Goal: Transaction & Acquisition: Purchase product/service

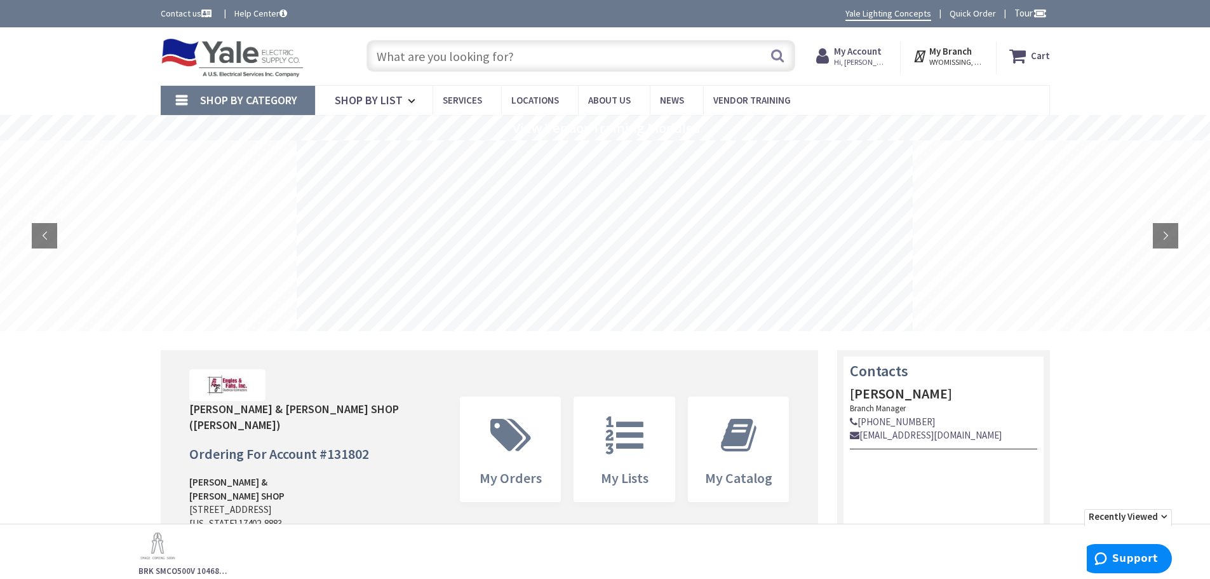
click at [952, 55] on strong "My Branch" at bounding box center [951, 51] width 43 height 12
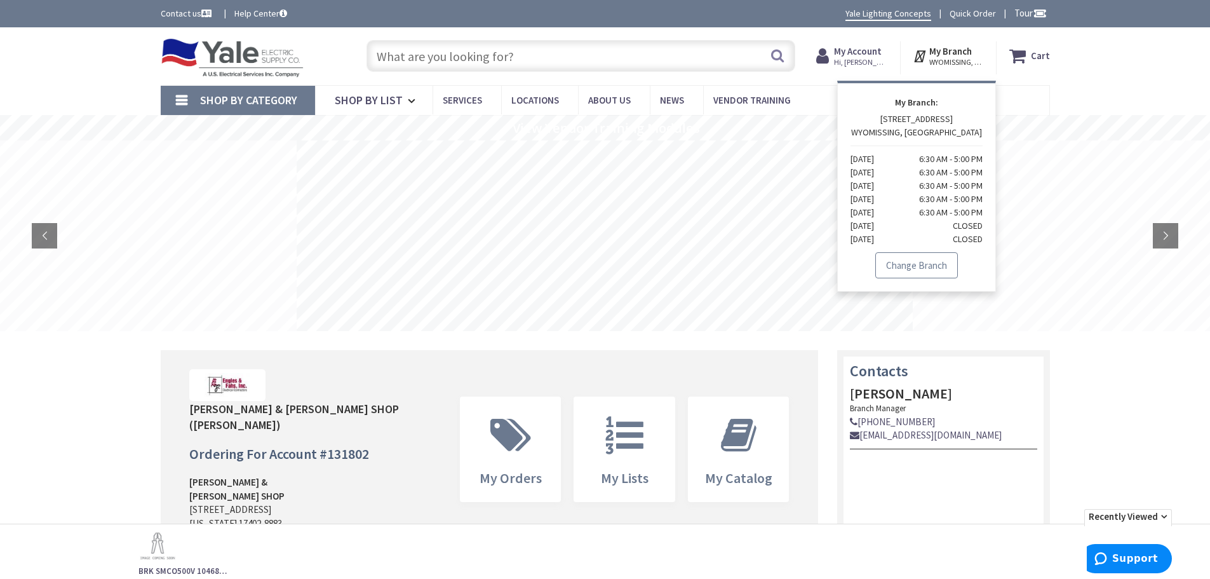
click at [926, 266] on link "Change Branch" at bounding box center [917, 265] width 83 height 27
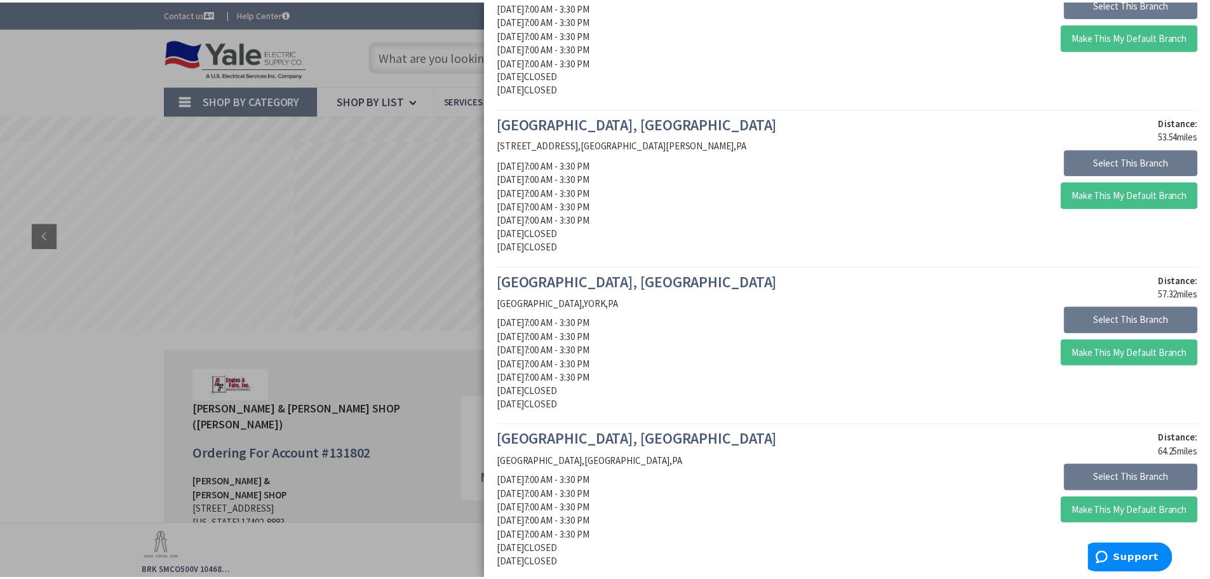
scroll to position [826, 0]
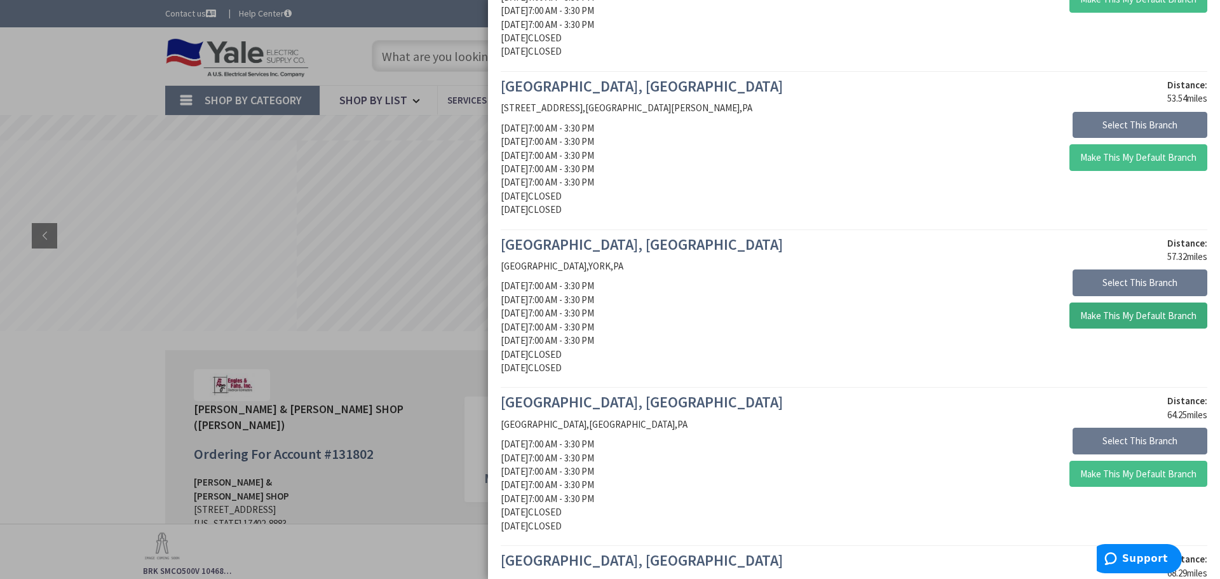
click at [1137, 318] on button "Make This My Default Branch" at bounding box center [1138, 315] width 138 height 27
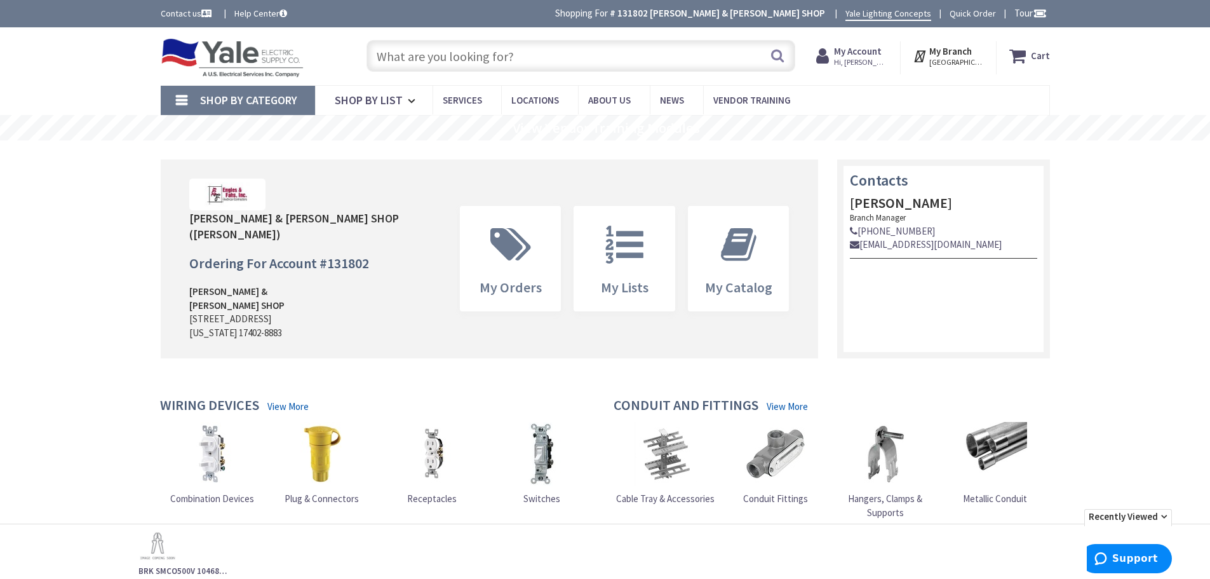
click at [203, 95] on span "Shop By Category" at bounding box center [248, 100] width 97 height 15
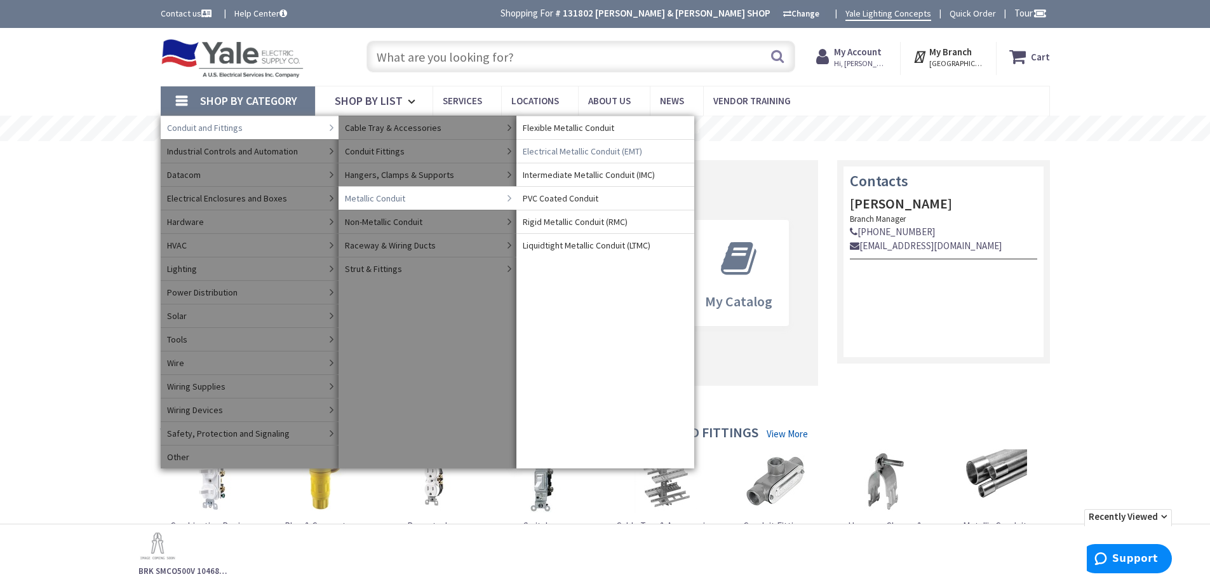
click at [570, 151] on span "Electrical Metallic Conduit (EMT)" at bounding box center [582, 151] width 119 height 13
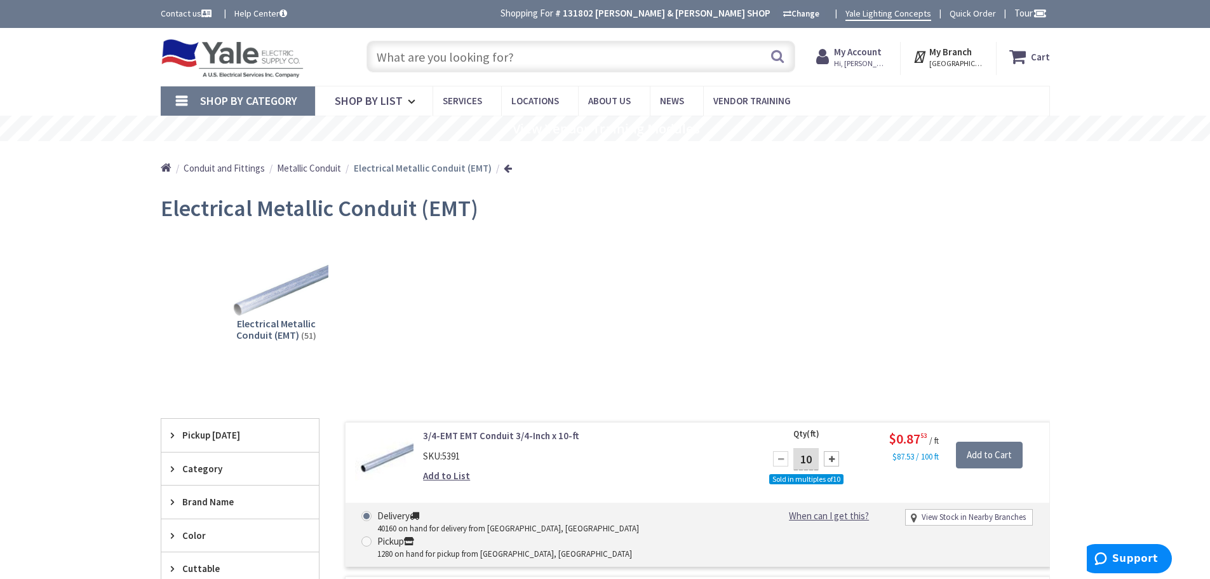
drag, startPoint x: 813, startPoint y: 456, endPoint x: 796, endPoint y: 462, distance: 18.3
click at [796, 462] on input "10" at bounding box center [806, 459] width 25 height 22
type input "500"
click at [999, 452] on input "Add to Cart" at bounding box center [989, 455] width 67 height 27
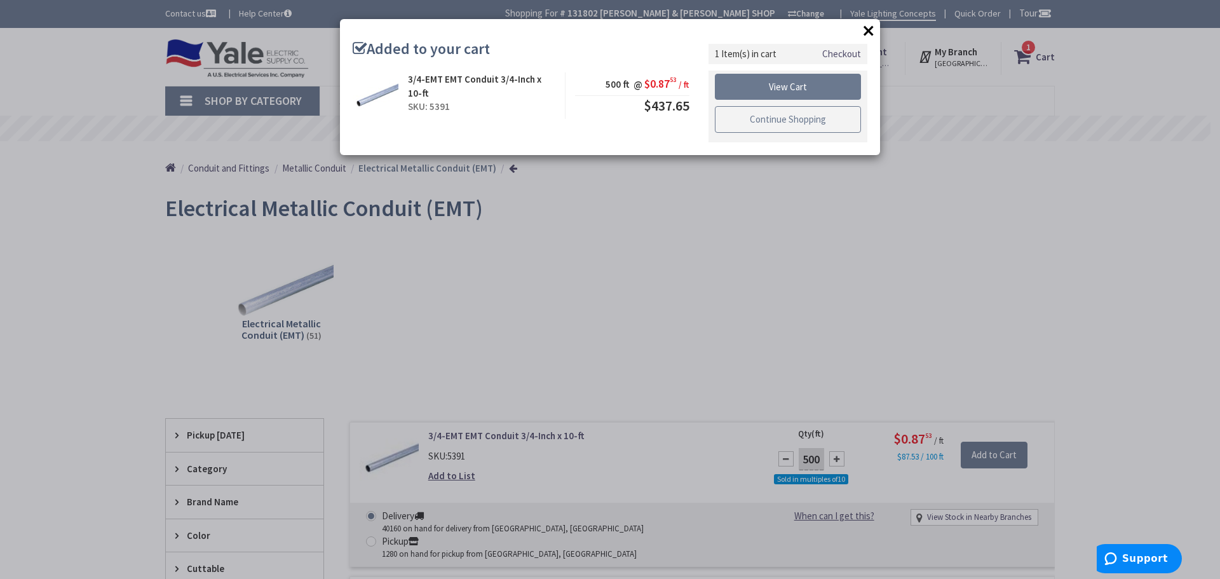
click at [798, 119] on link "Continue Shopping" at bounding box center [788, 119] width 146 height 27
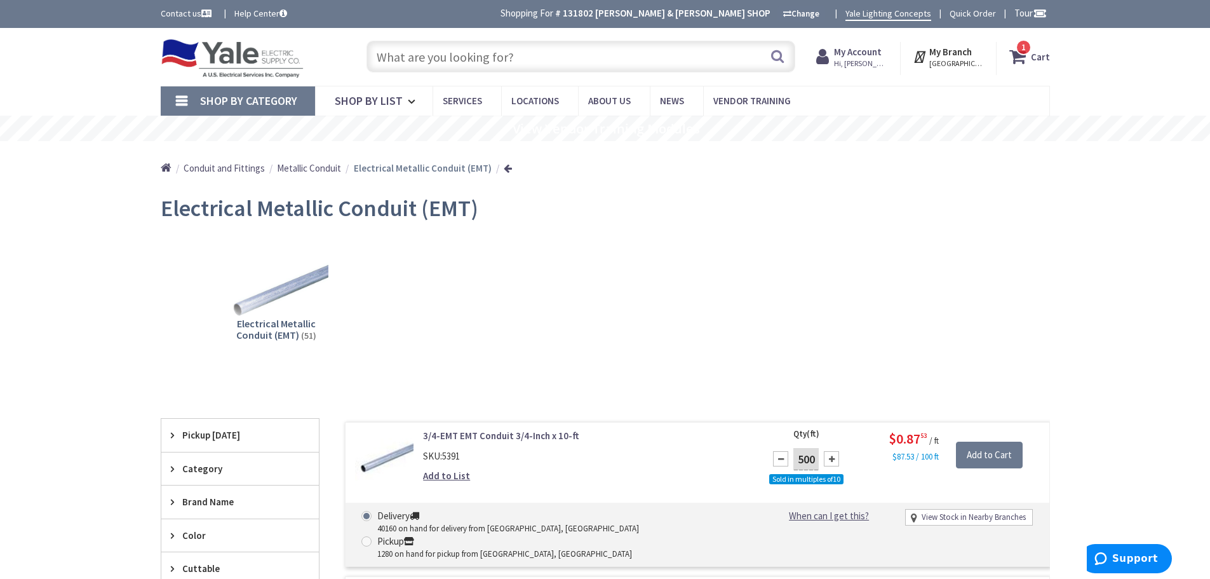
click at [183, 98] on link "Shop By Category" at bounding box center [238, 100] width 154 height 29
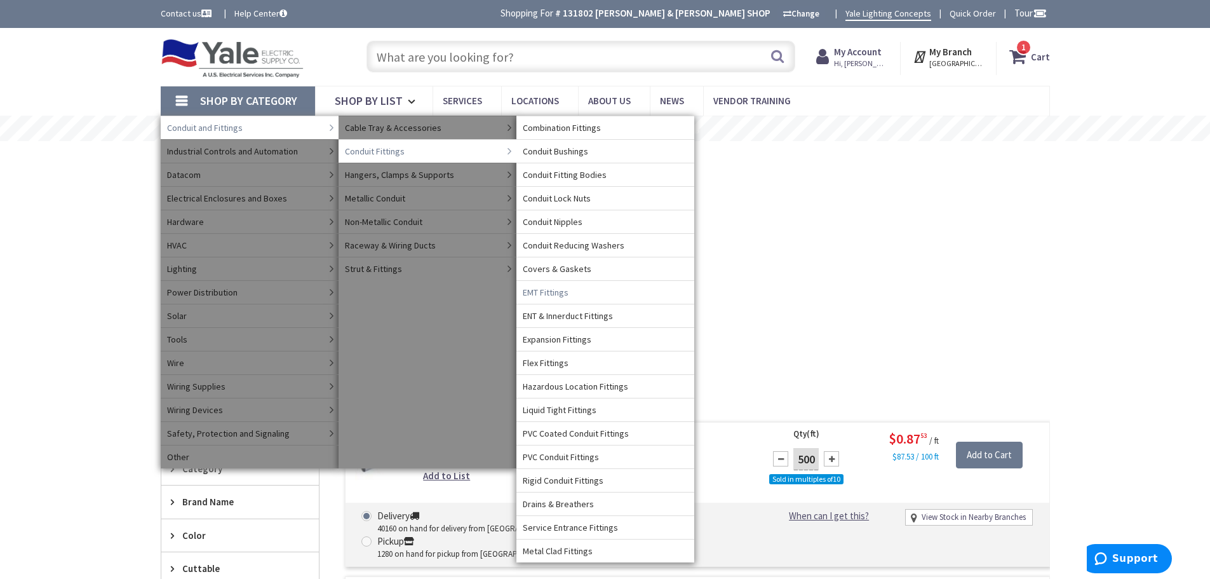
click at [547, 290] on span "EMT Fittings" at bounding box center [546, 292] width 46 height 13
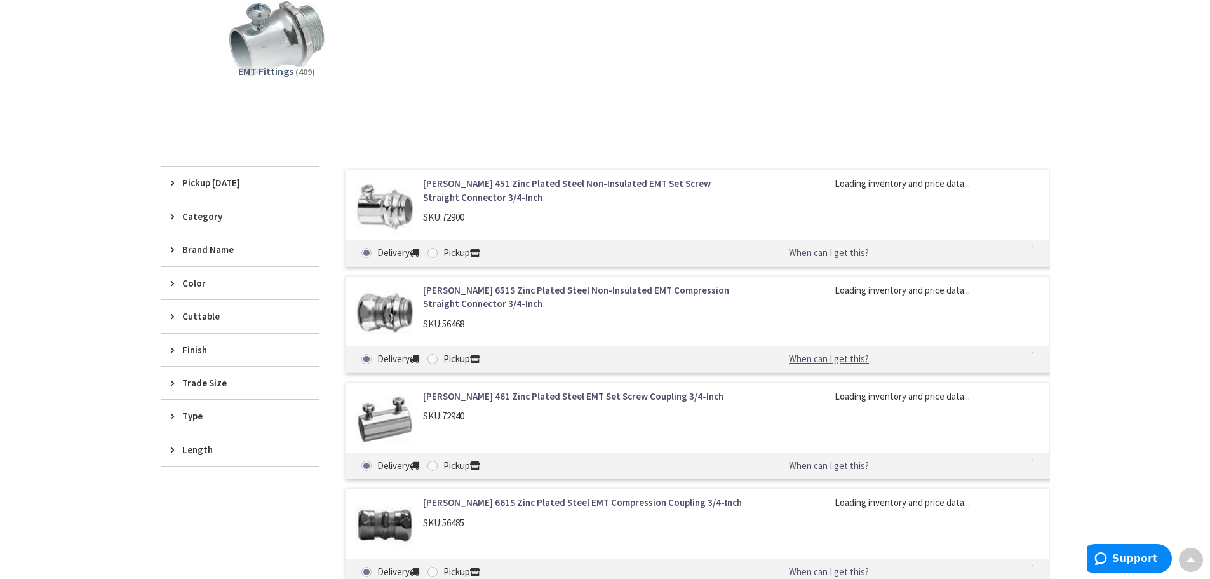
scroll to position [254, 0]
click at [198, 384] on span "Trade Size" at bounding box center [234, 380] width 104 height 13
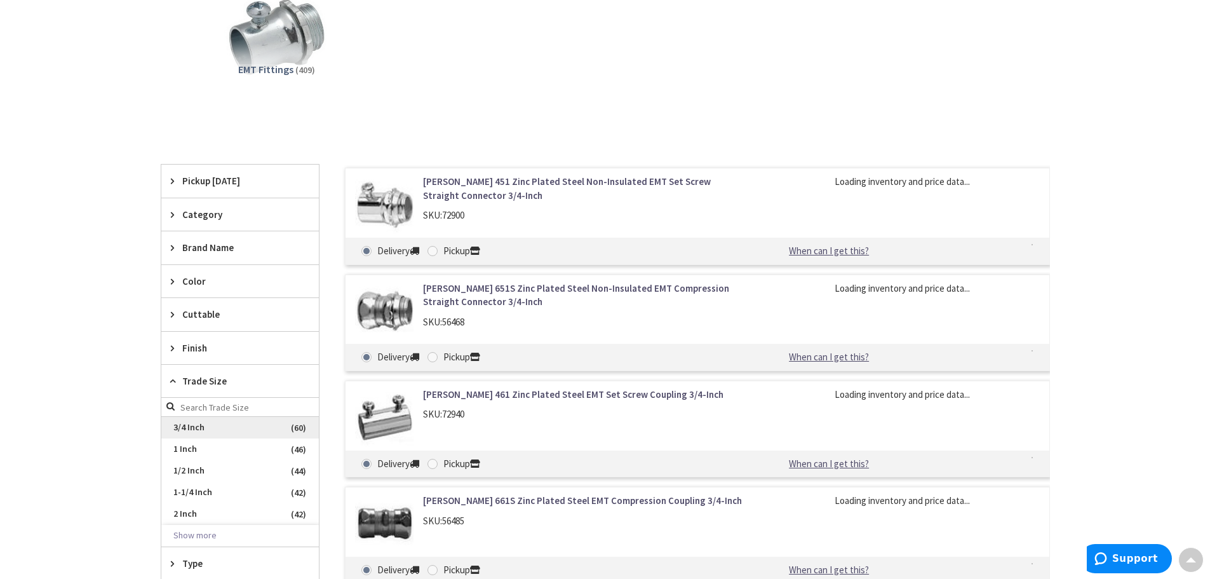
click at [209, 426] on span "3/4 Inch" at bounding box center [240, 428] width 158 height 22
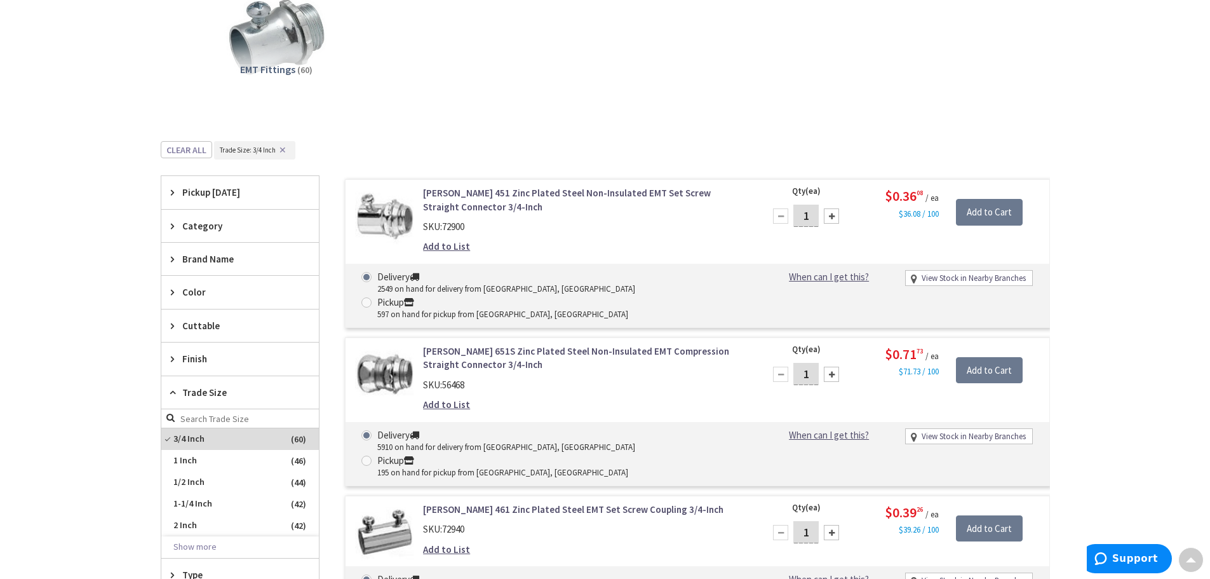
click at [471, 194] on link "[PERSON_NAME] 451 Zinc Plated Steel Non-Insulated EMT Set Screw Straight Connec…" at bounding box center [584, 199] width 323 height 27
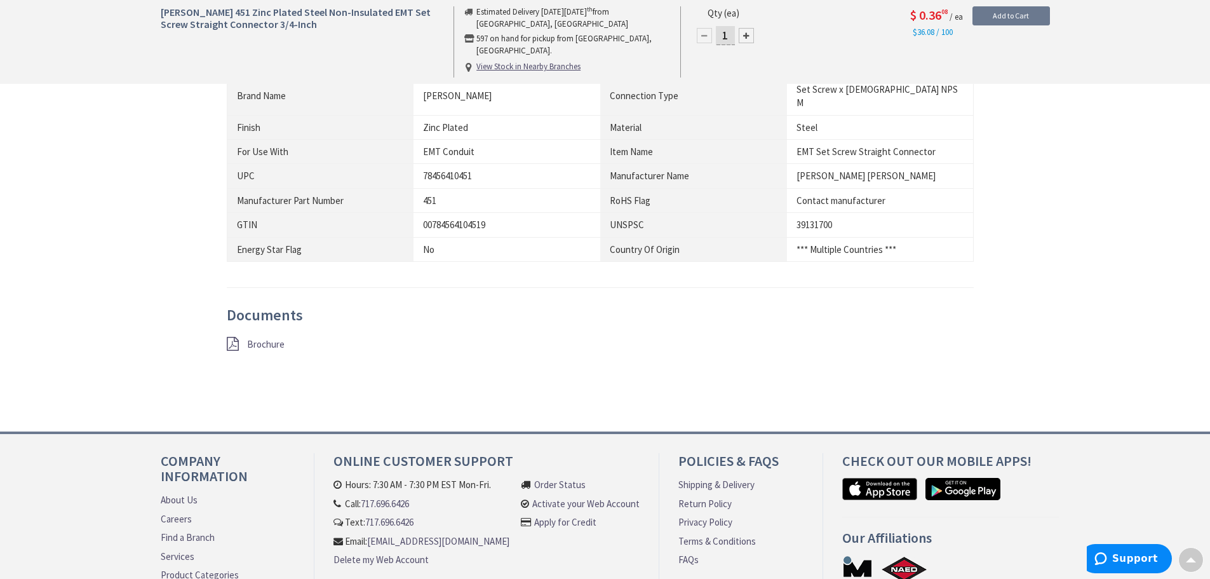
scroll to position [764, 0]
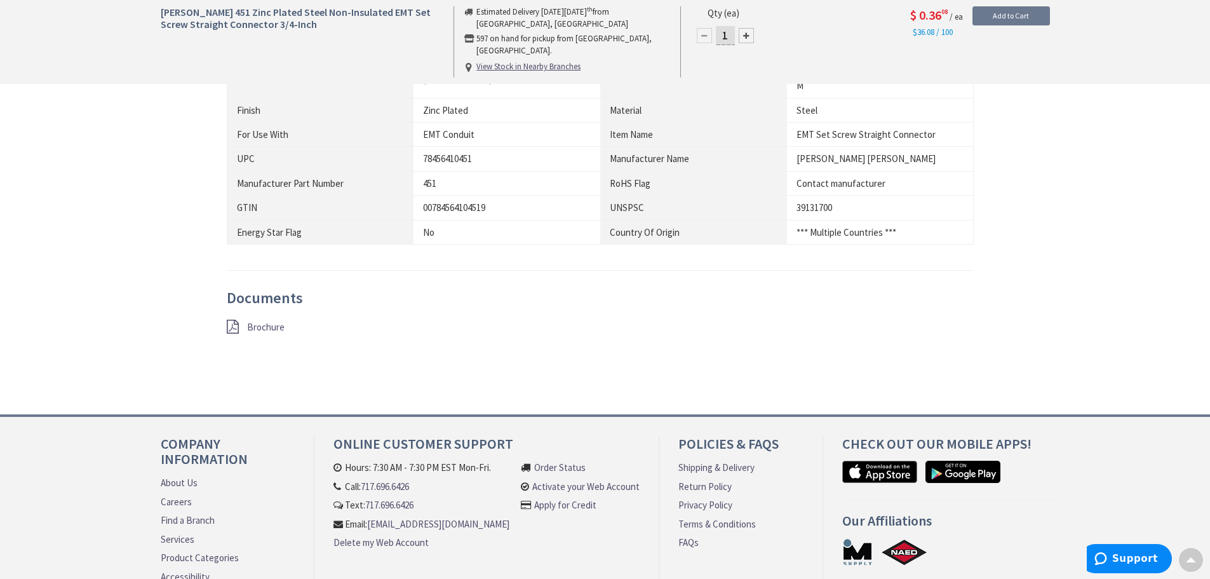
click at [258, 321] on span "Brochure" at bounding box center [265, 327] width 37 height 12
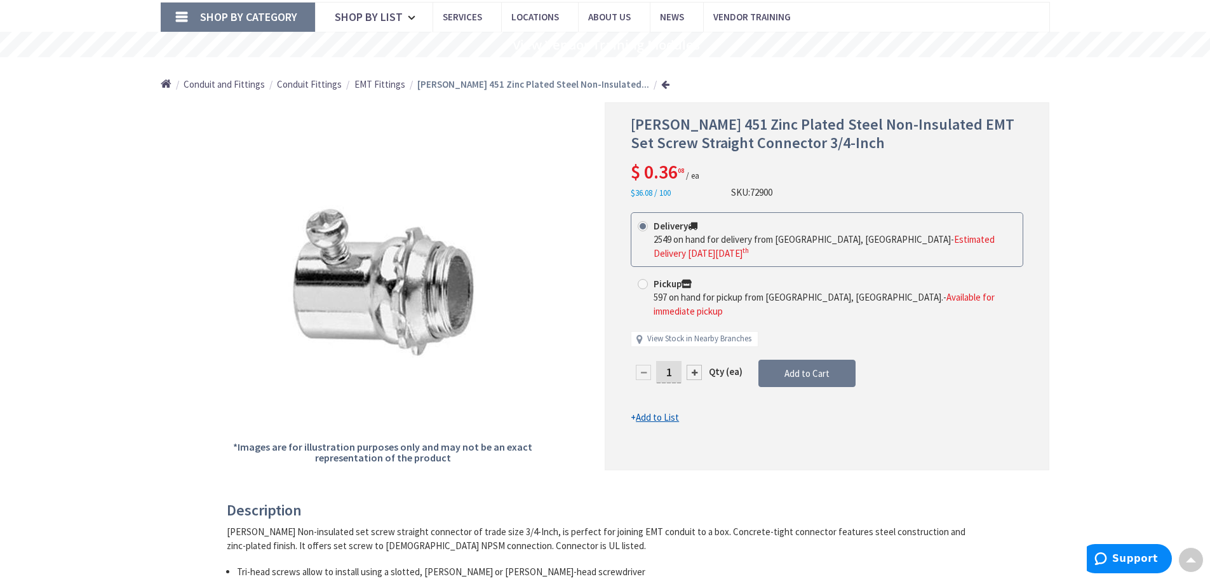
scroll to position [65, 0]
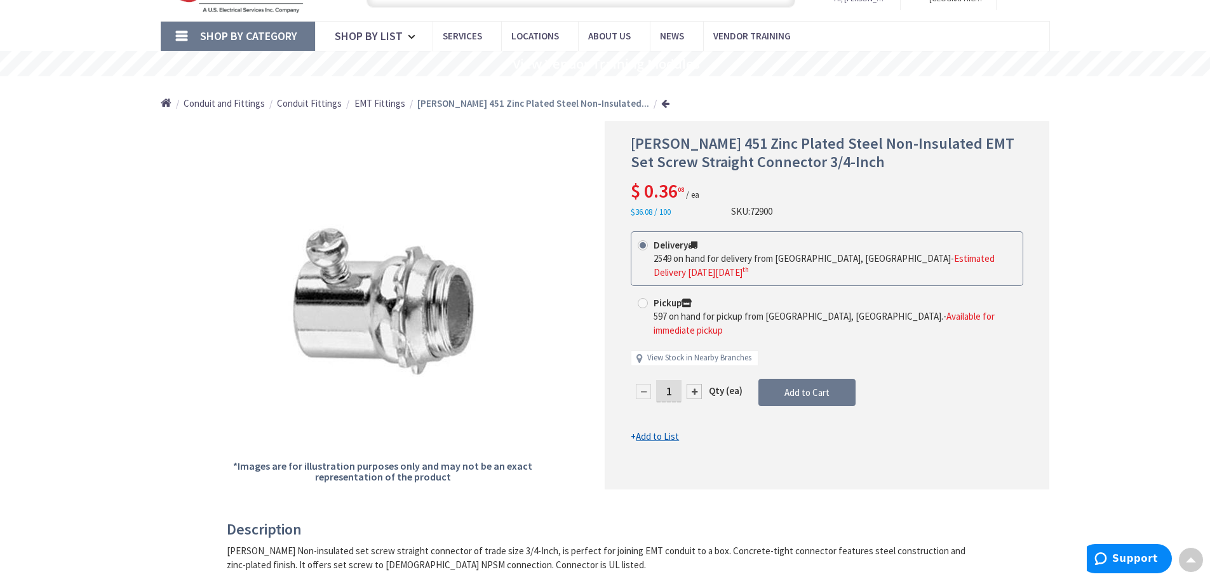
drag, startPoint x: 675, startPoint y: 363, endPoint x: 668, endPoint y: 362, distance: 7.9
click at [668, 380] on input "1" at bounding box center [668, 391] width 25 height 22
type input "25"
click at [799, 365] on form "This product is Discontinued Delivery 2549 on hand for delivery from Cranbury, …" at bounding box center [827, 337] width 393 height 212
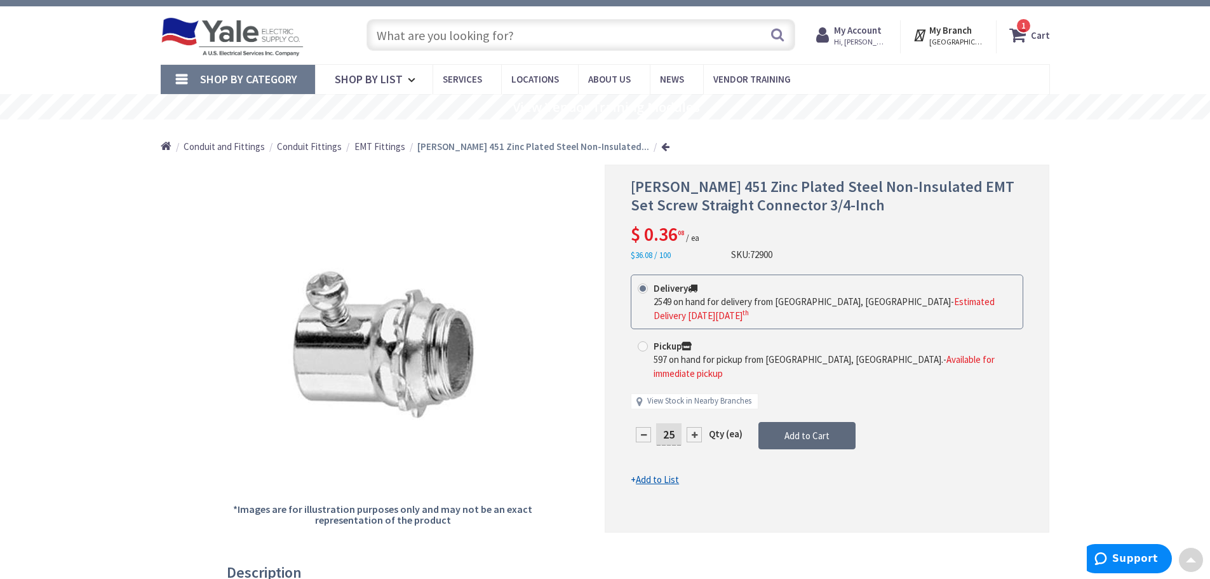
scroll to position [0, 0]
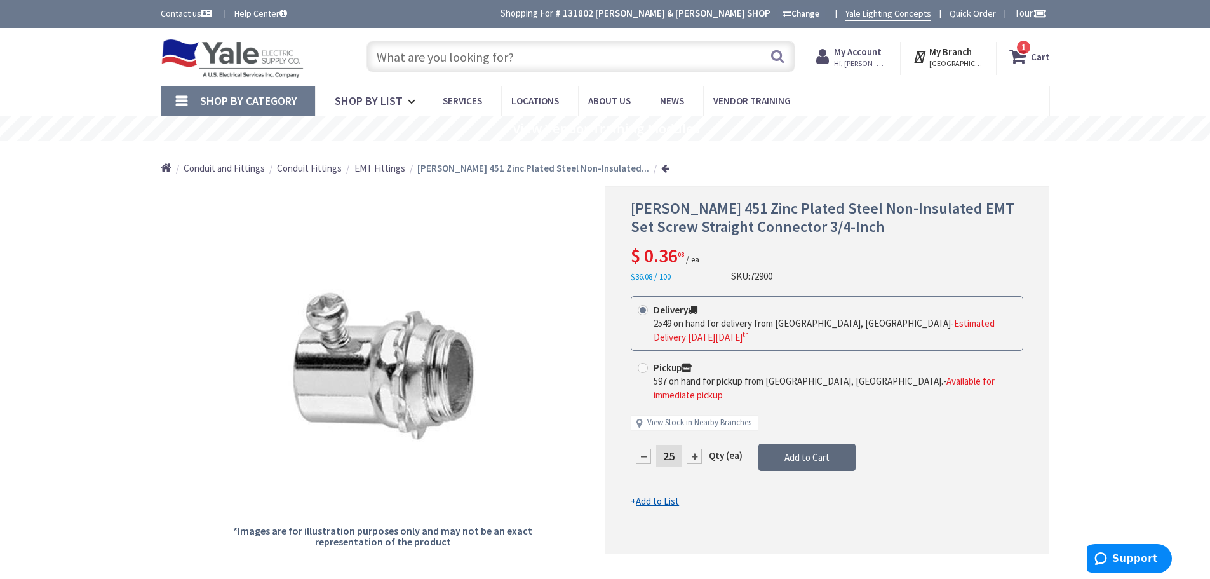
click at [804, 451] on span "Add to Cart" at bounding box center [807, 457] width 45 height 12
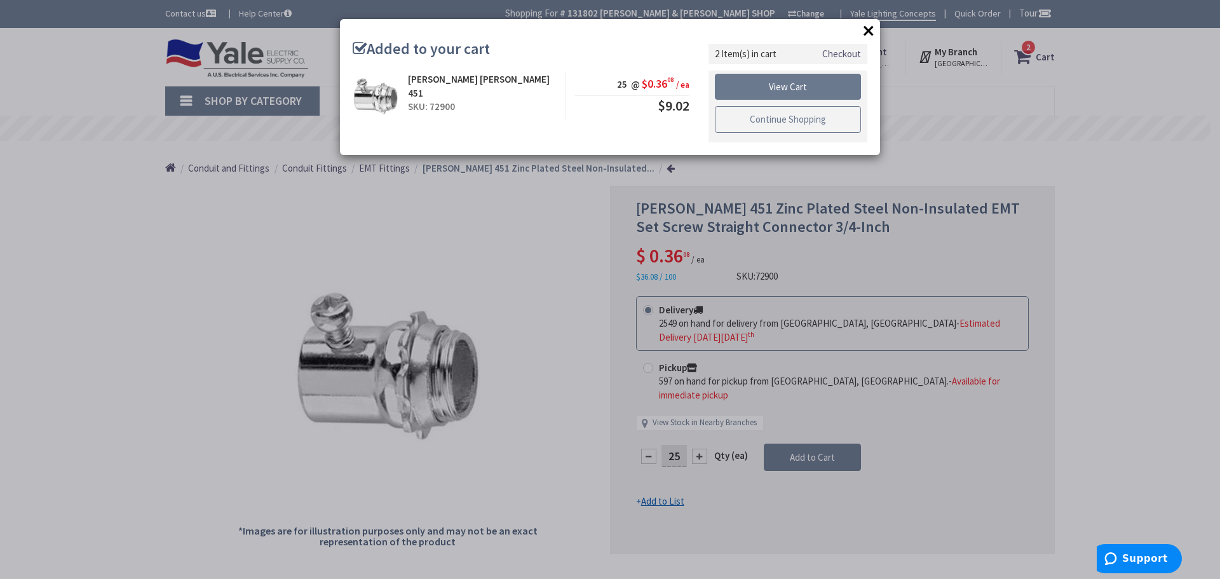
click at [801, 118] on link "Continue Shopping" at bounding box center [788, 119] width 146 height 27
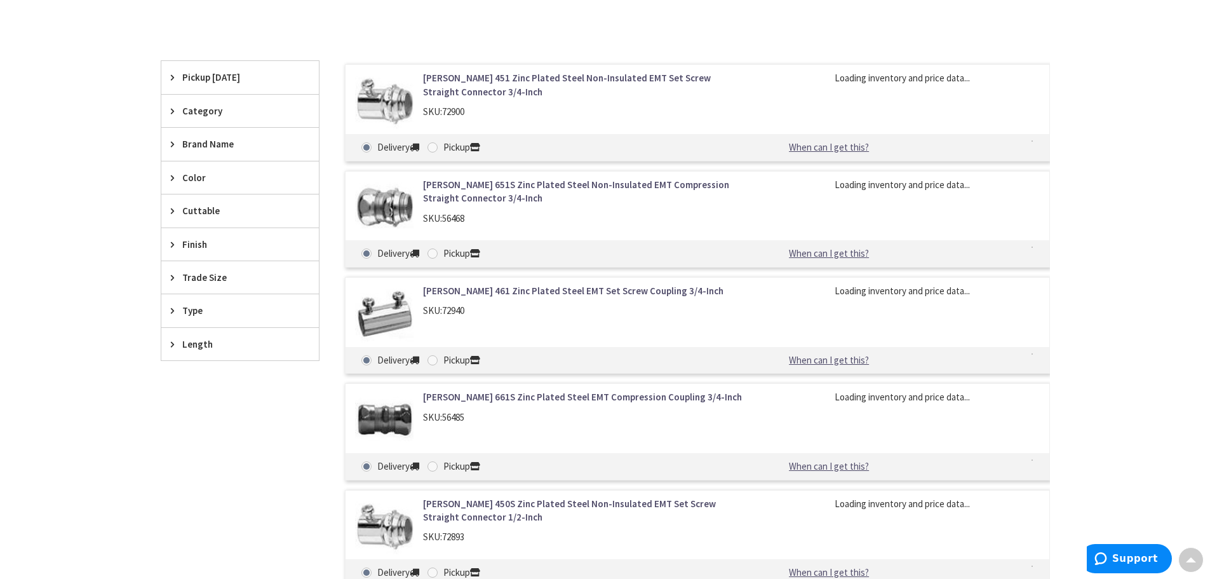
scroll to position [358, 0]
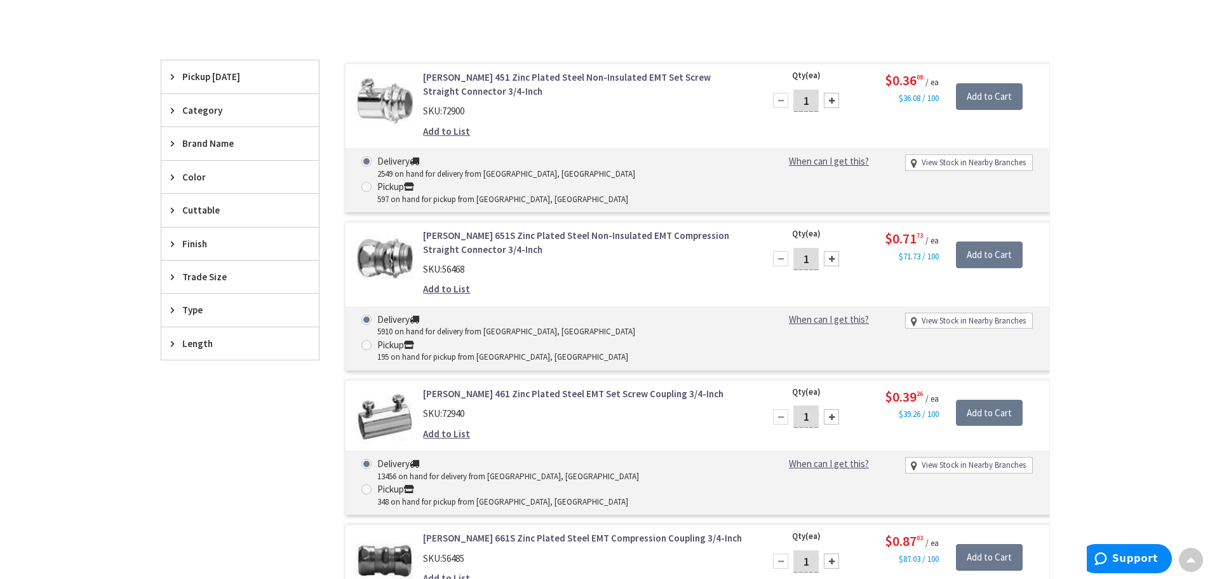
click at [807, 405] on input "1" at bounding box center [806, 416] width 25 height 22
type input "100"
click at [994, 400] on input "Add to Cart" at bounding box center [989, 413] width 67 height 27
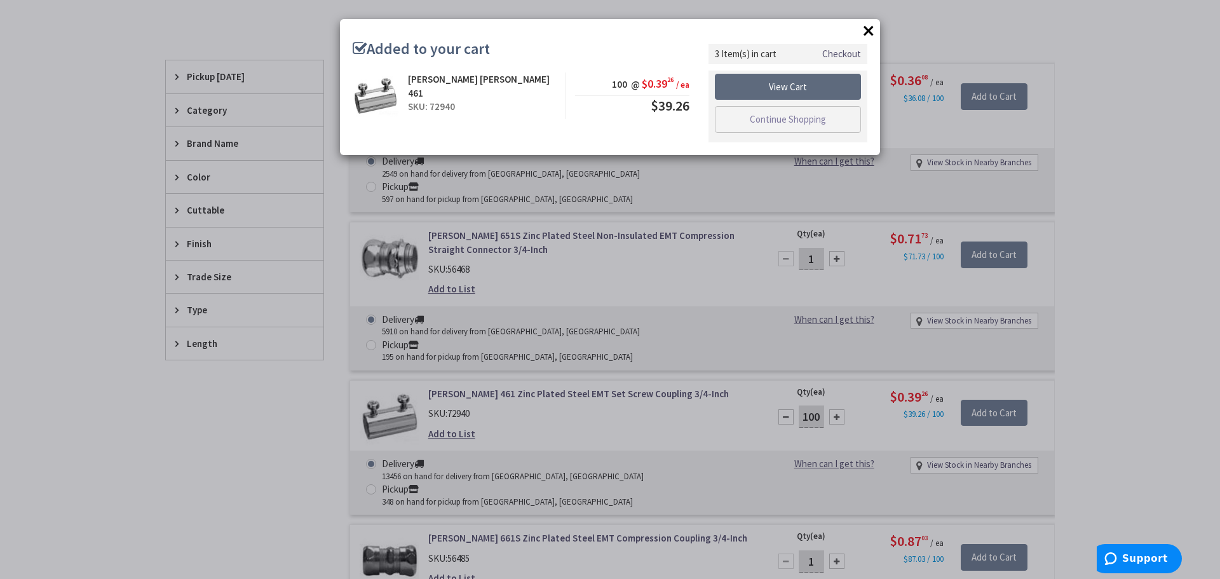
click at [797, 83] on link "View Cart" at bounding box center [788, 87] width 146 height 27
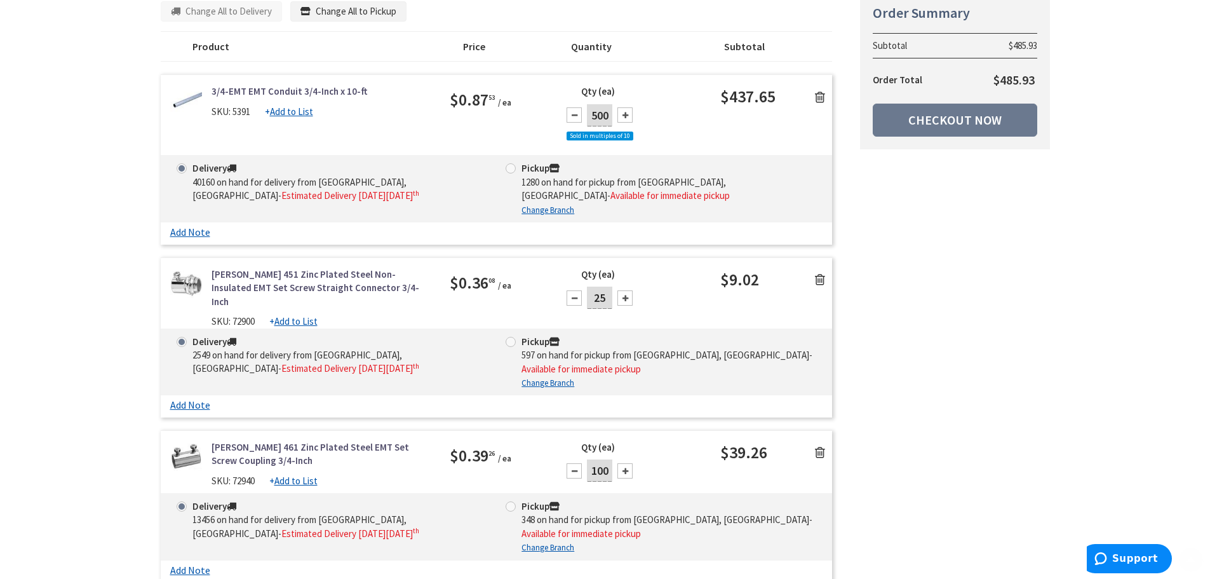
scroll to position [254, 0]
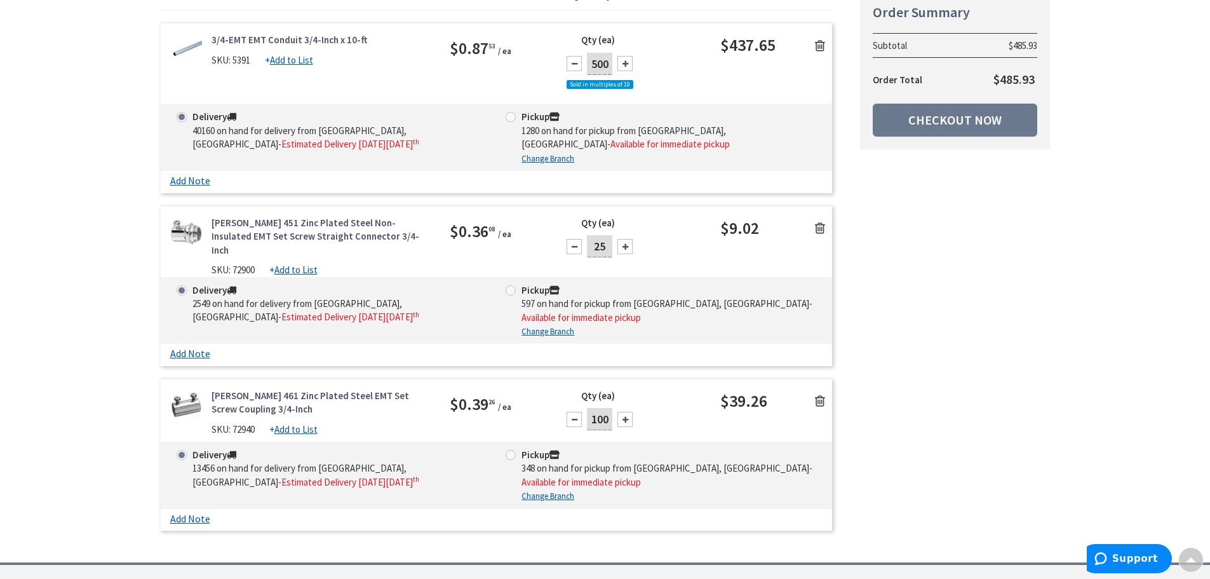
drag, startPoint x: 609, startPoint y: 382, endPoint x: 586, endPoint y: 382, distance: 23.5
click at [586, 407] on div "100" at bounding box center [600, 419] width 76 height 25
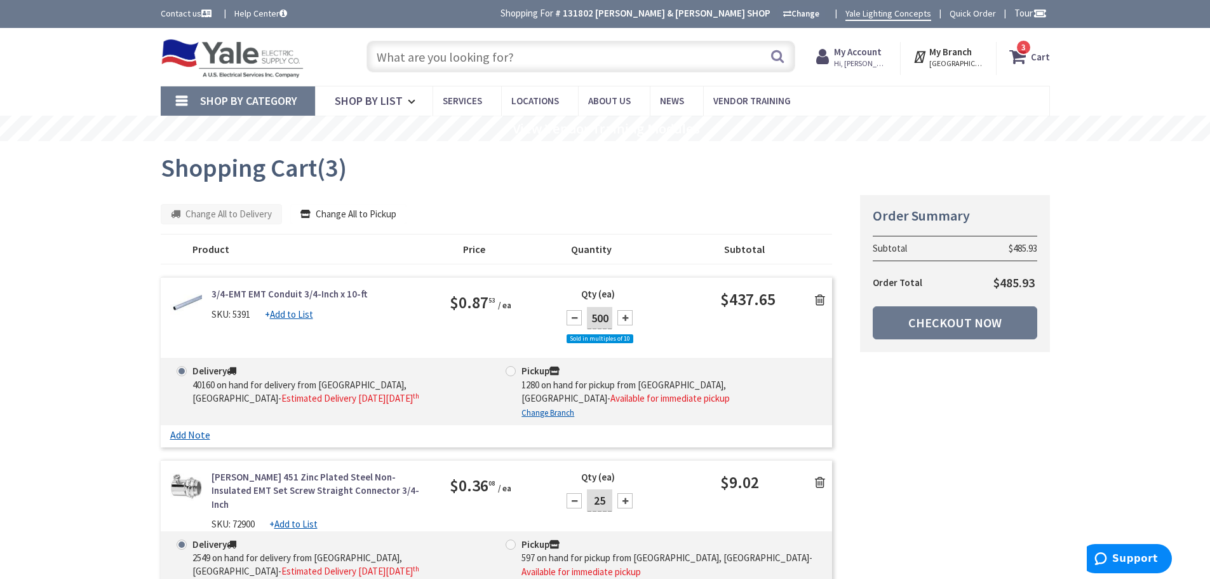
scroll to position [64, 0]
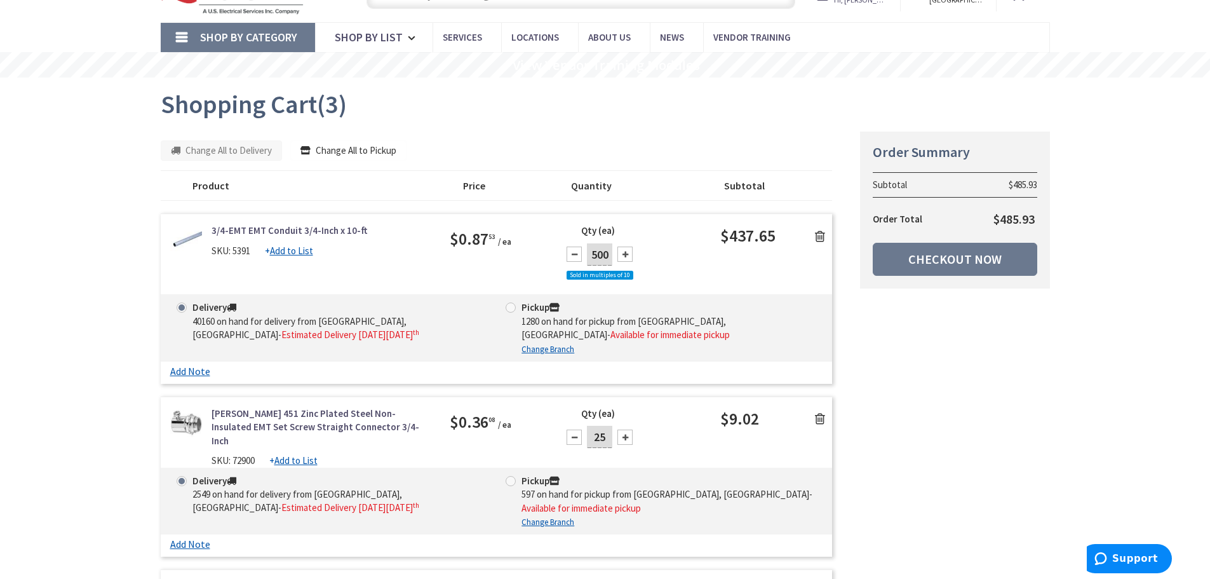
type input "50"
click at [359, 149] on button "Change All to Pickup" at bounding box center [348, 150] width 116 height 20
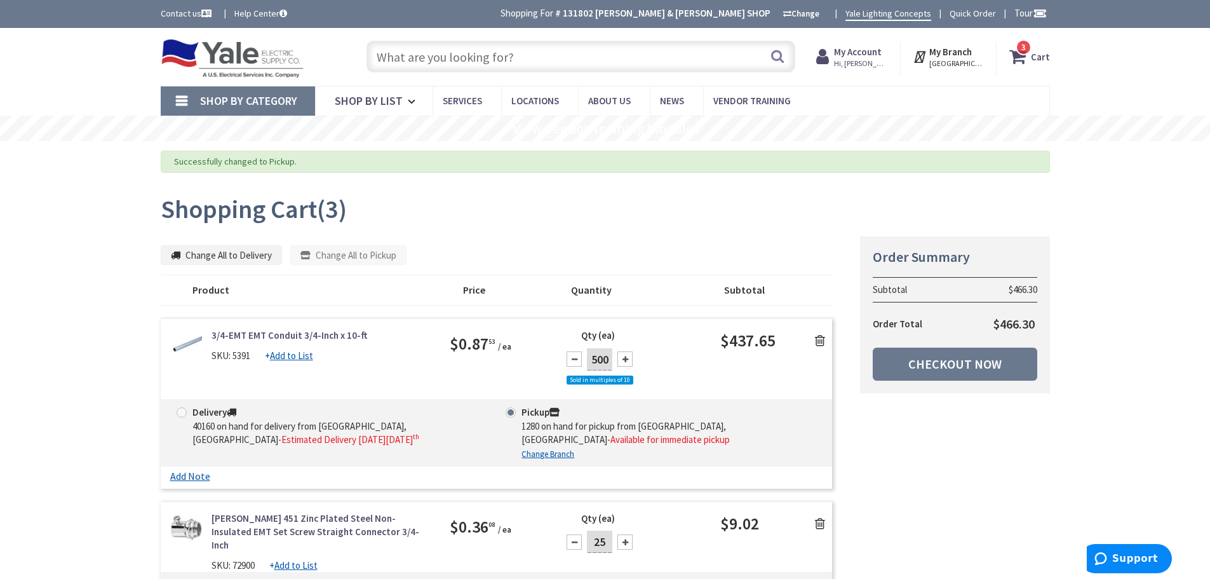
click at [393, 52] on input "text" at bounding box center [581, 57] width 429 height 32
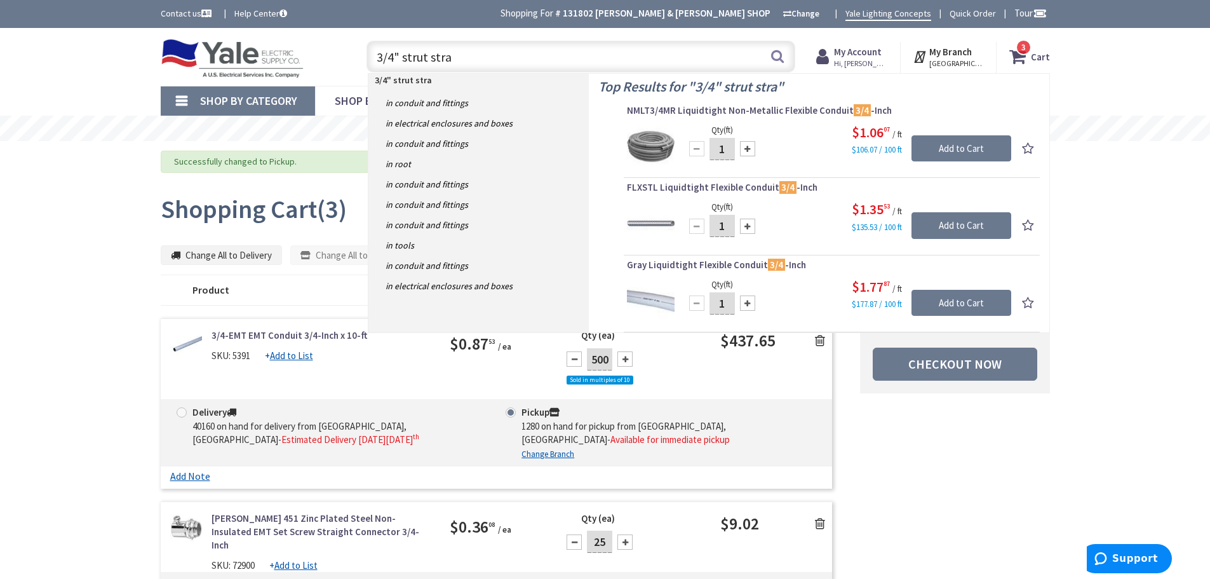
type input "3/4" strut strap"
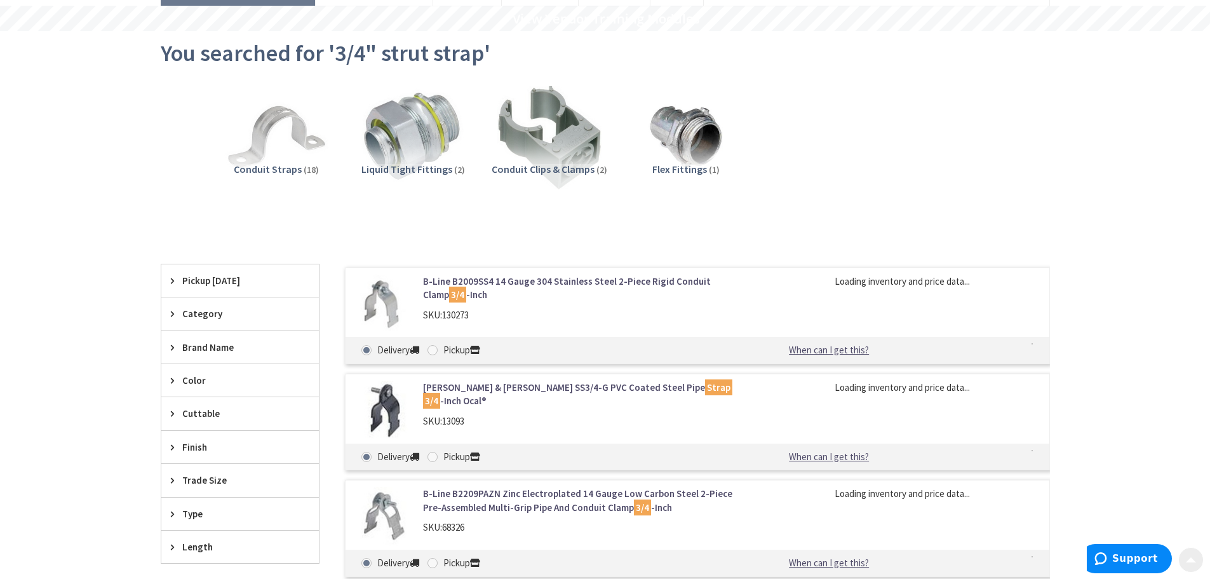
scroll to position [191, 0]
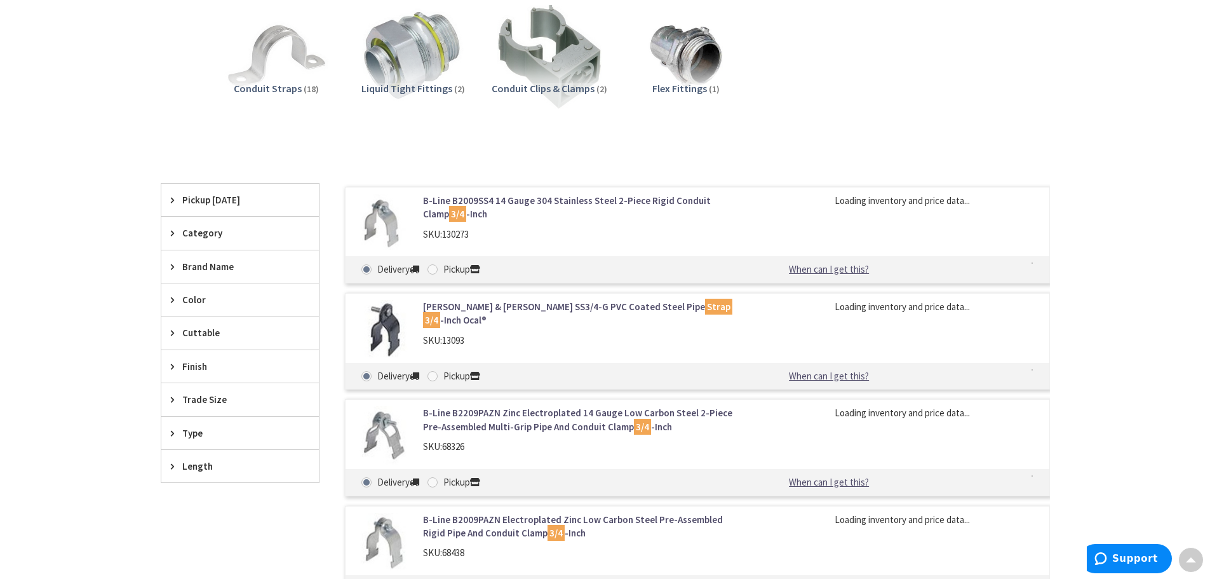
click at [213, 400] on span "Trade Size" at bounding box center [234, 399] width 104 height 13
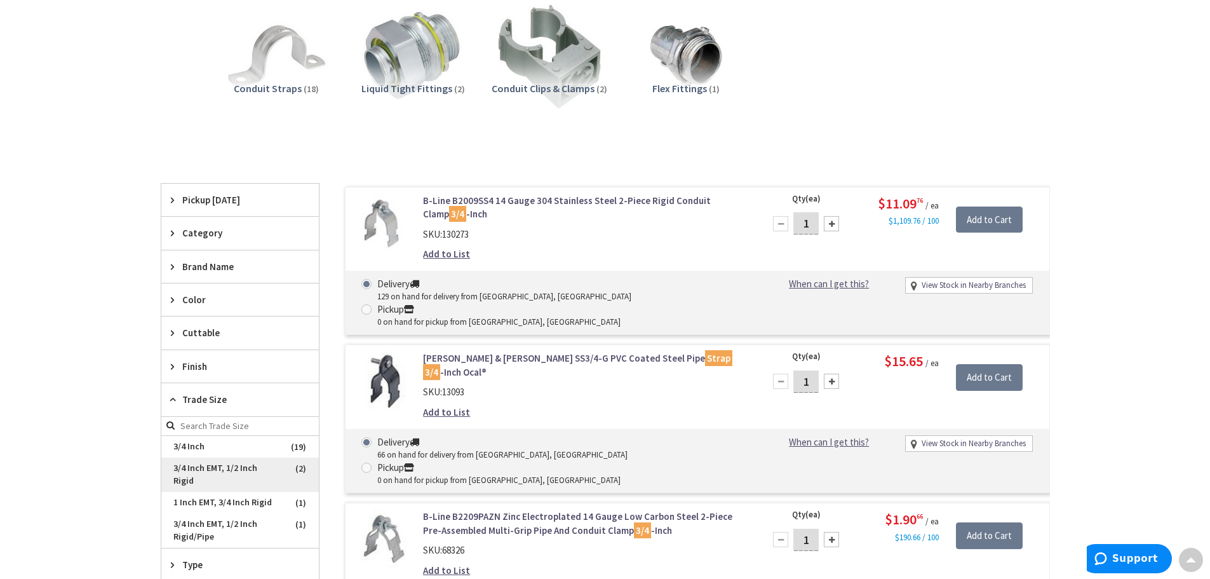
click at [213, 466] on span "3/4 Inch EMT, 1/2 Inch Rigid" at bounding box center [240, 474] width 158 height 34
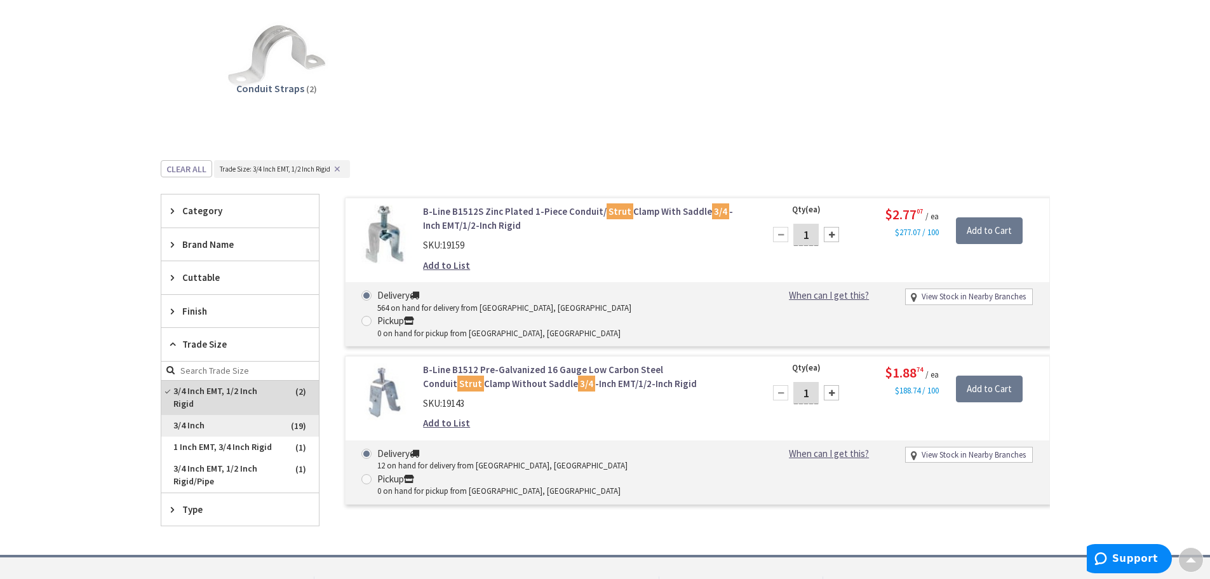
click at [204, 415] on span "3/4 Inch" at bounding box center [240, 426] width 158 height 22
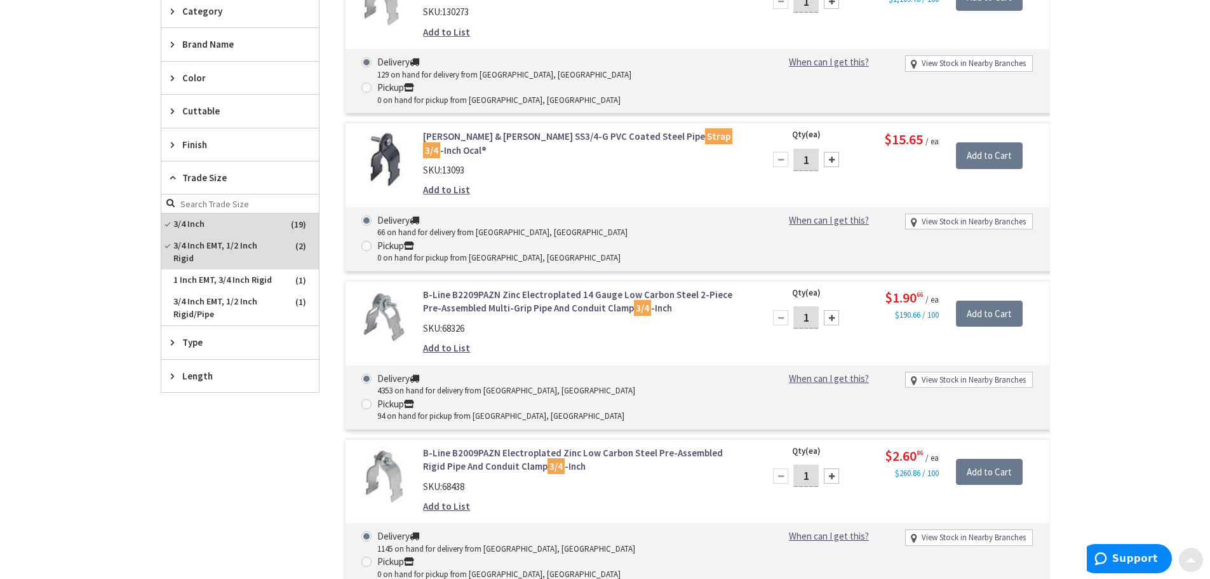
scroll to position [445, 0]
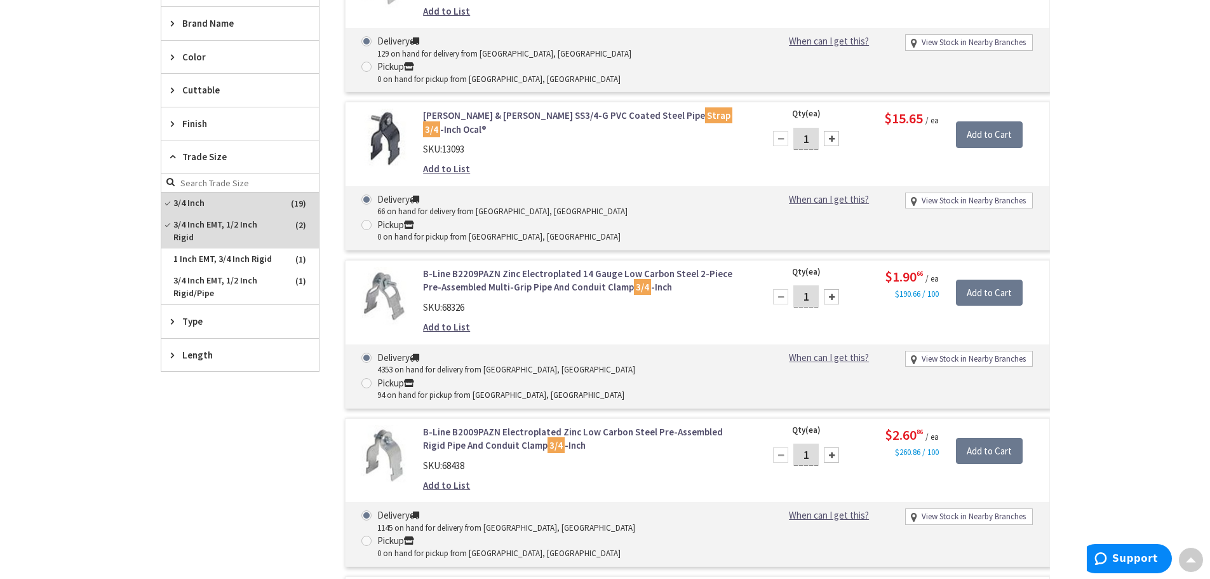
click at [372, 378] on span at bounding box center [367, 383] width 10 height 10
click at [373, 379] on input "Pickup 94 on hand for pickup from York, PA" at bounding box center [369, 383] width 8 height 8
radio input "true"
drag, startPoint x: 811, startPoint y: 230, endPoint x: 792, endPoint y: 235, distance: 19.1
click at [792, 284] on div "1" at bounding box center [806, 296] width 76 height 25
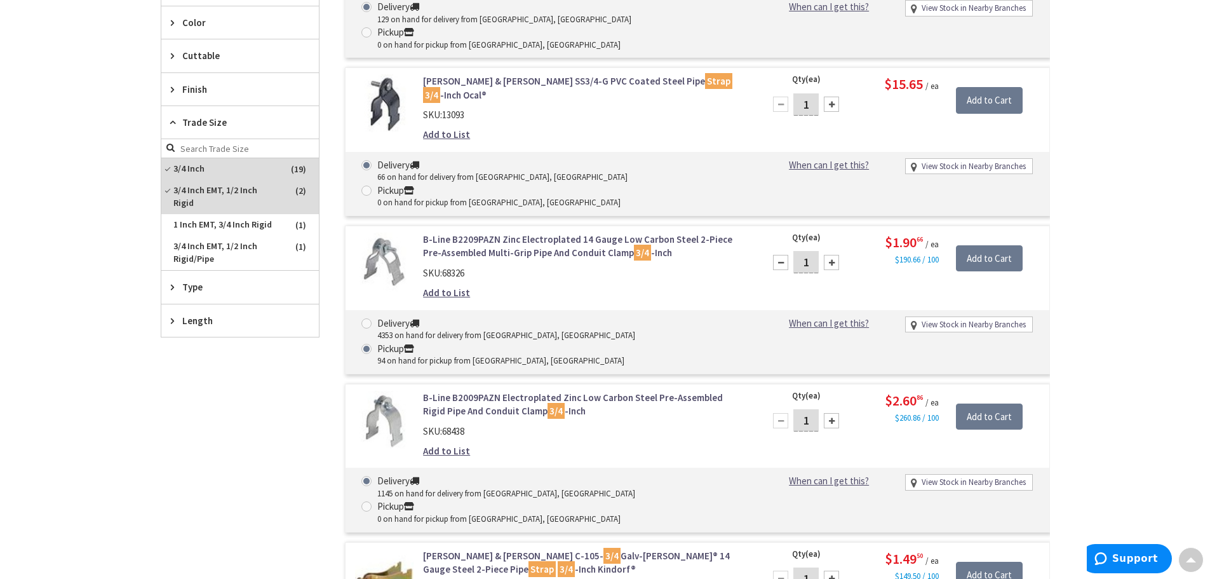
scroll to position [508, 0]
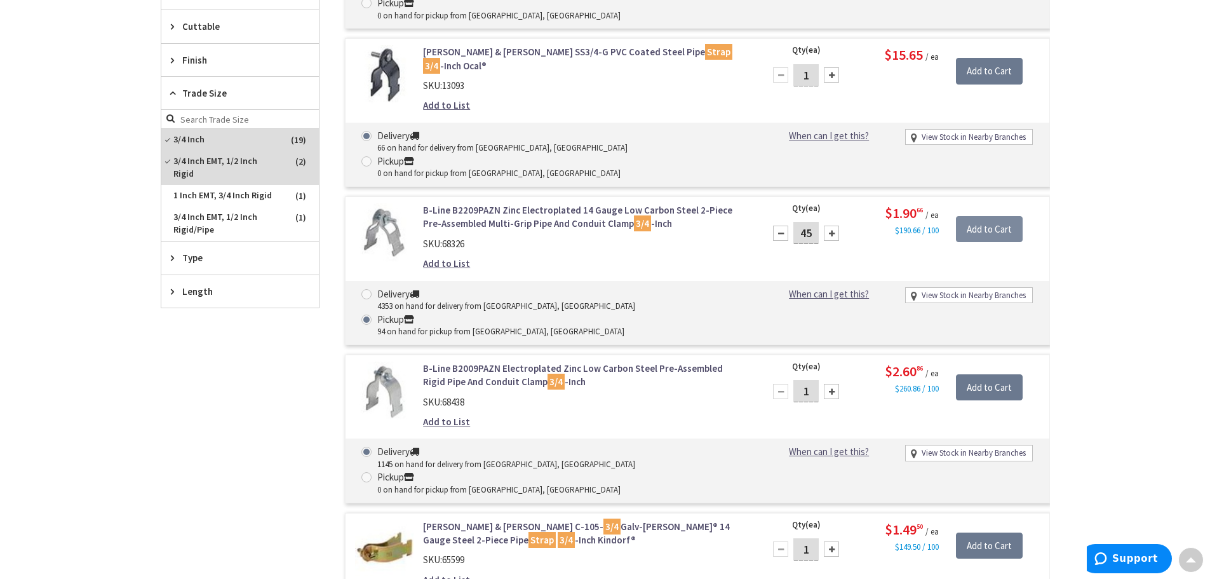
type input "45"
click at [993, 216] on input "Add to Cart" at bounding box center [989, 229] width 67 height 27
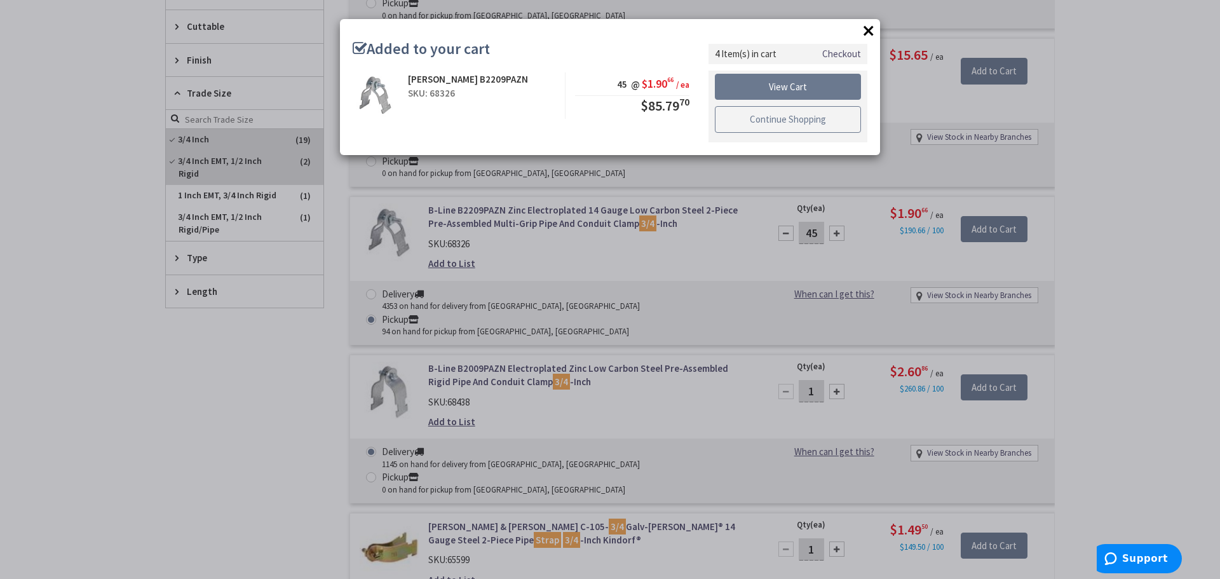
click at [778, 118] on link "Continue Shopping" at bounding box center [788, 119] width 146 height 27
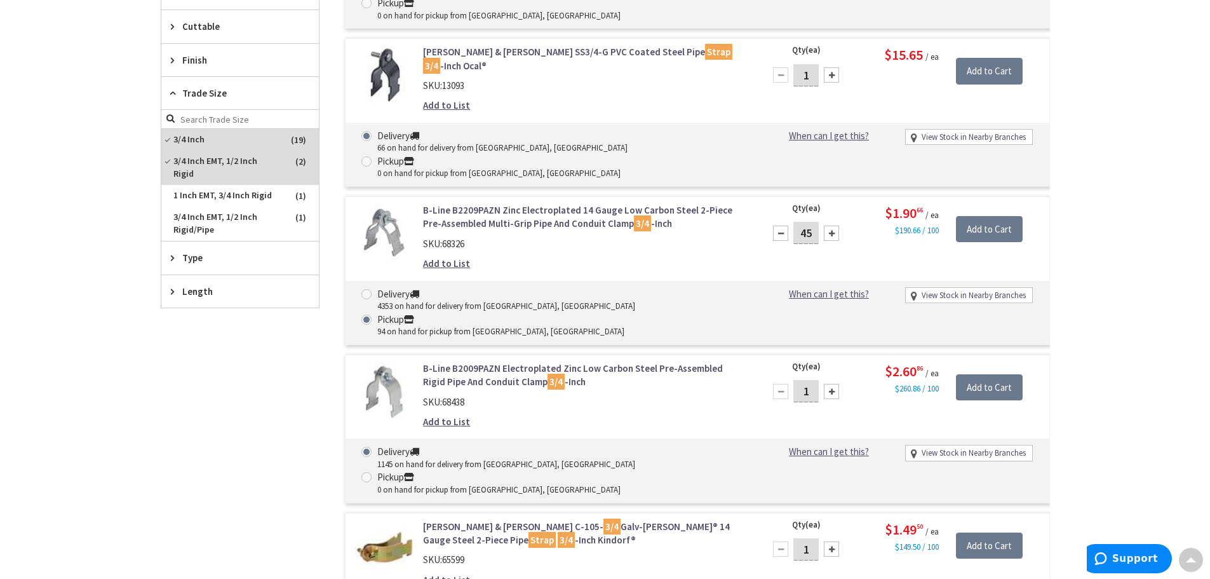
scroll to position [0, 0]
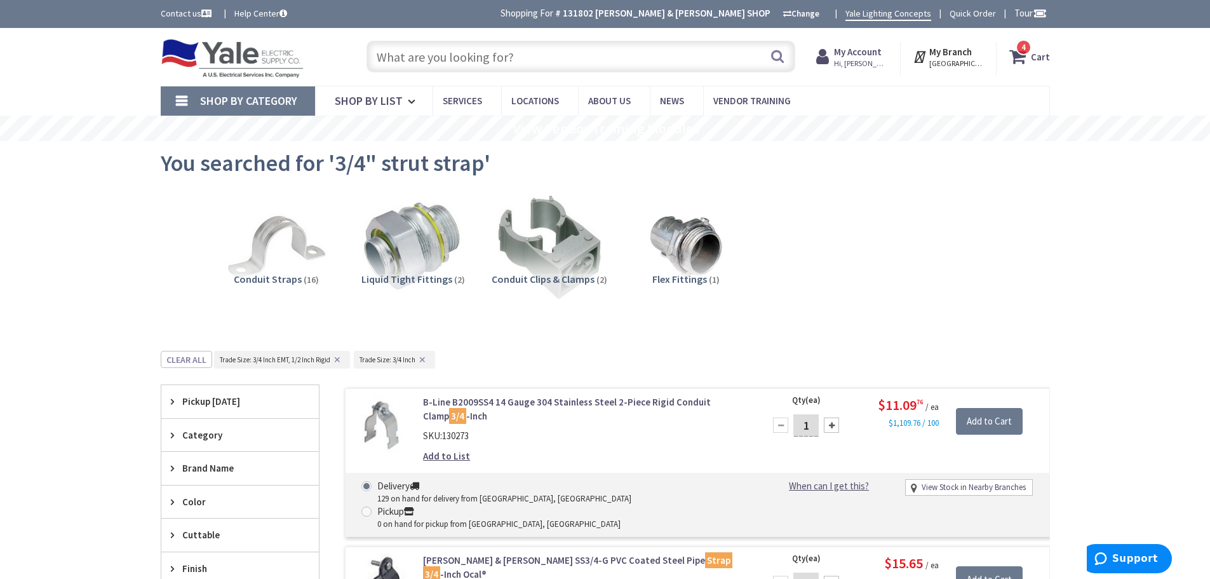
click at [382, 55] on input "text" at bounding box center [581, 57] width 429 height 32
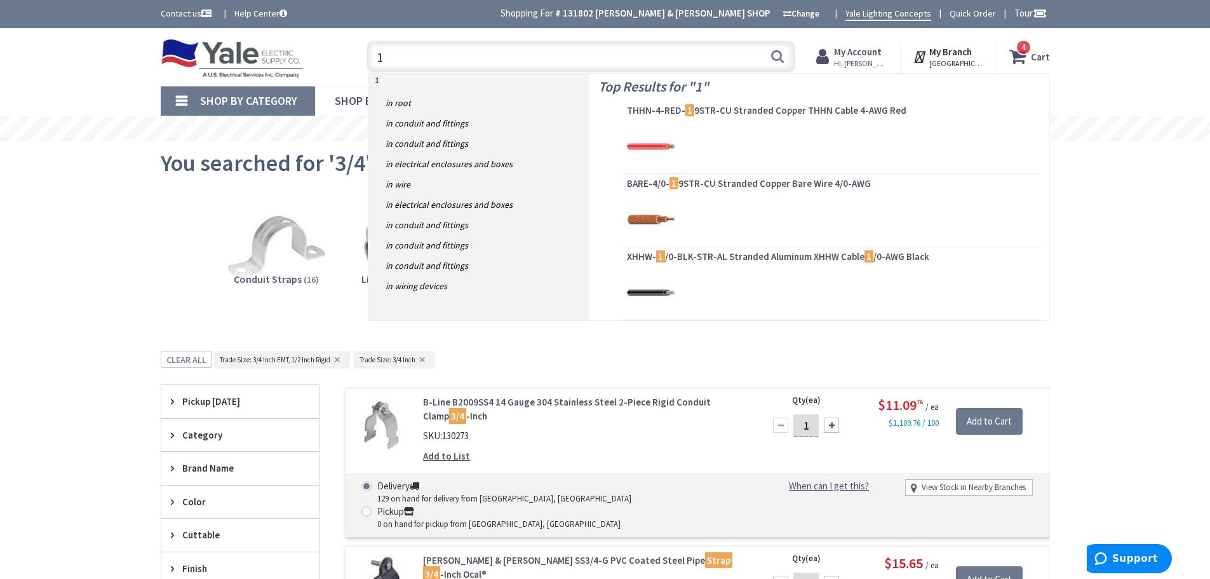
type input "1B"
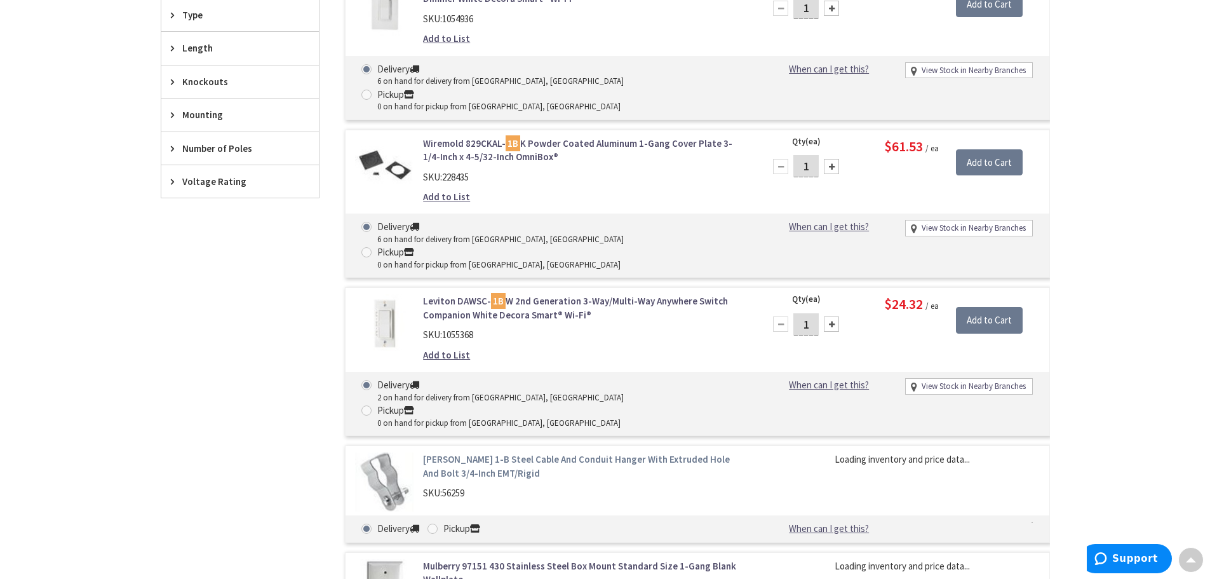
scroll to position [763, 0]
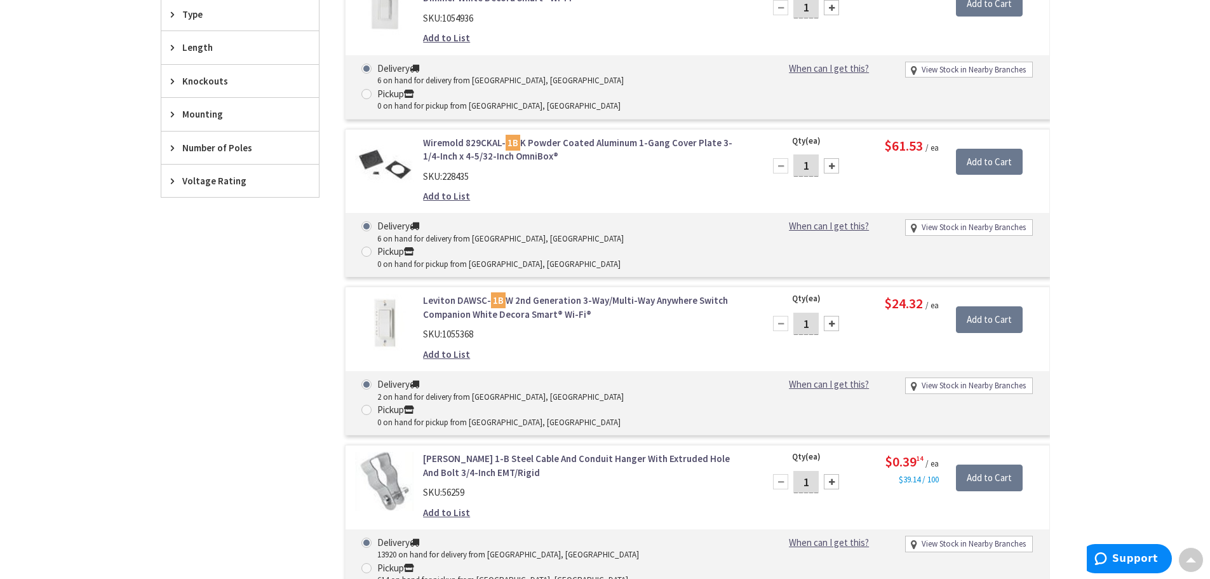
click at [551, 561] on label "Pickup 614 on hand for pickup from [GEOGRAPHIC_DATA], [GEOGRAPHIC_DATA]" at bounding box center [495, 573] width 267 height 25
click at [373, 564] on input "Pickup 614 on hand for pickup from [GEOGRAPHIC_DATA], [GEOGRAPHIC_DATA]" at bounding box center [369, 568] width 8 height 8
radio input "true"
drag, startPoint x: 811, startPoint y: 355, endPoint x: 792, endPoint y: 355, distance: 19.7
click at [792, 469] on div "1" at bounding box center [806, 481] width 76 height 25
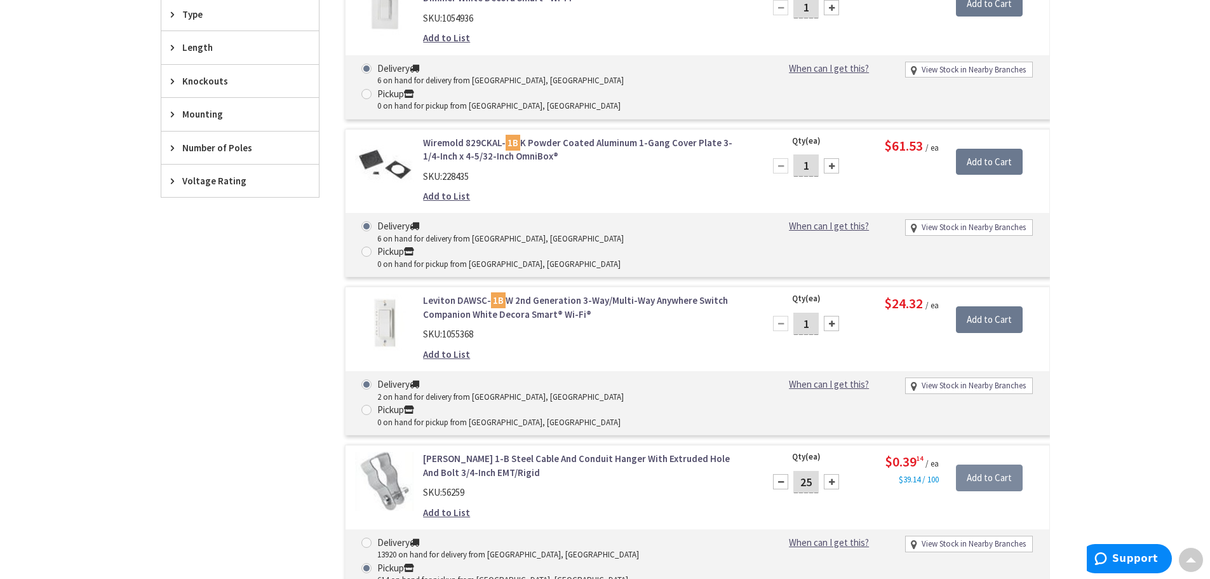
type input "25"
click at [1007, 464] on input "Add to Cart" at bounding box center [989, 477] width 67 height 27
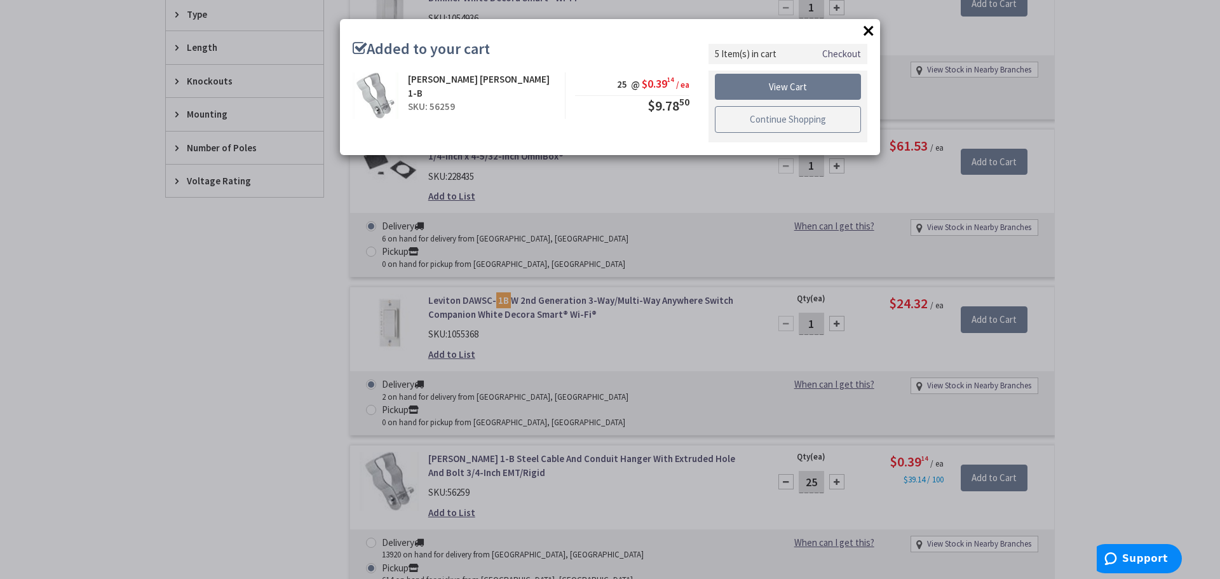
click at [789, 123] on link "Continue Shopping" at bounding box center [788, 119] width 146 height 27
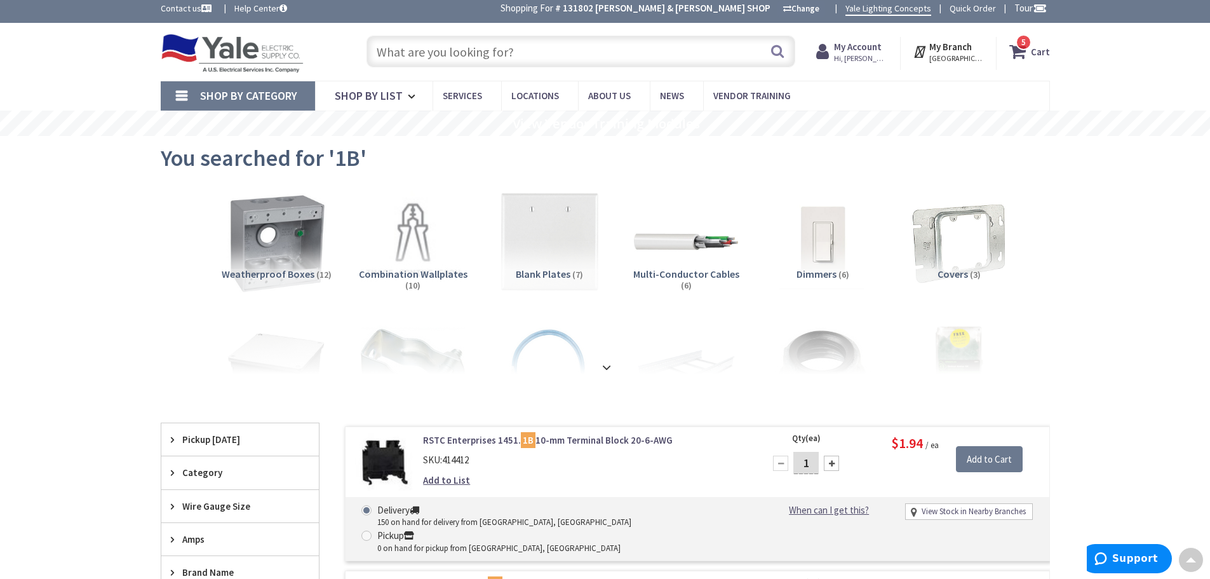
scroll to position [1, 0]
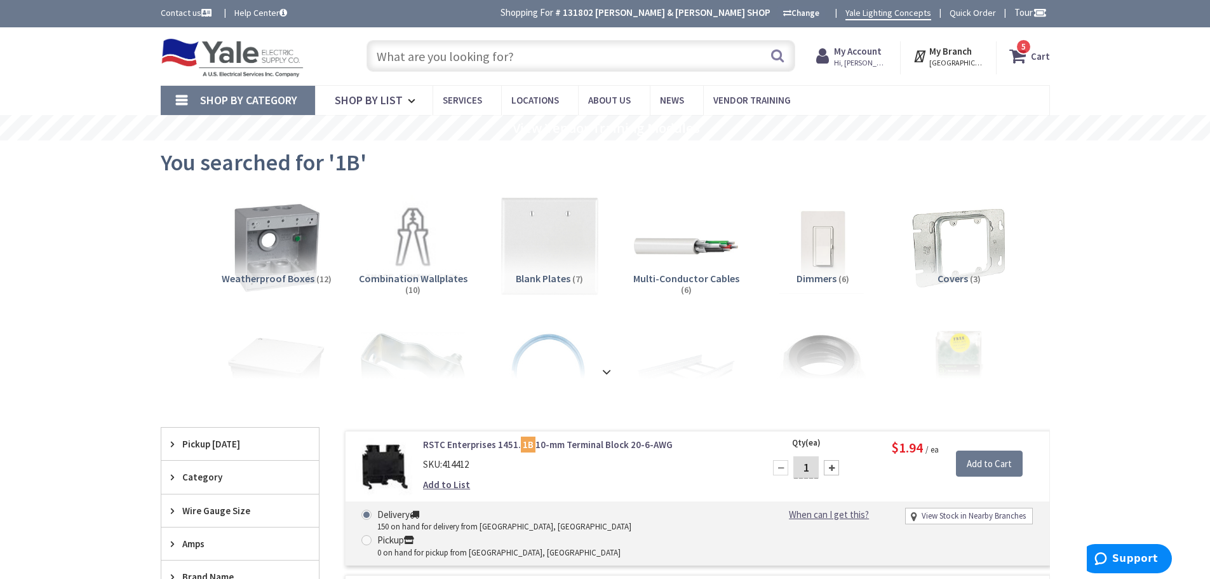
click at [186, 100] on link "Shop By Category" at bounding box center [238, 100] width 154 height 29
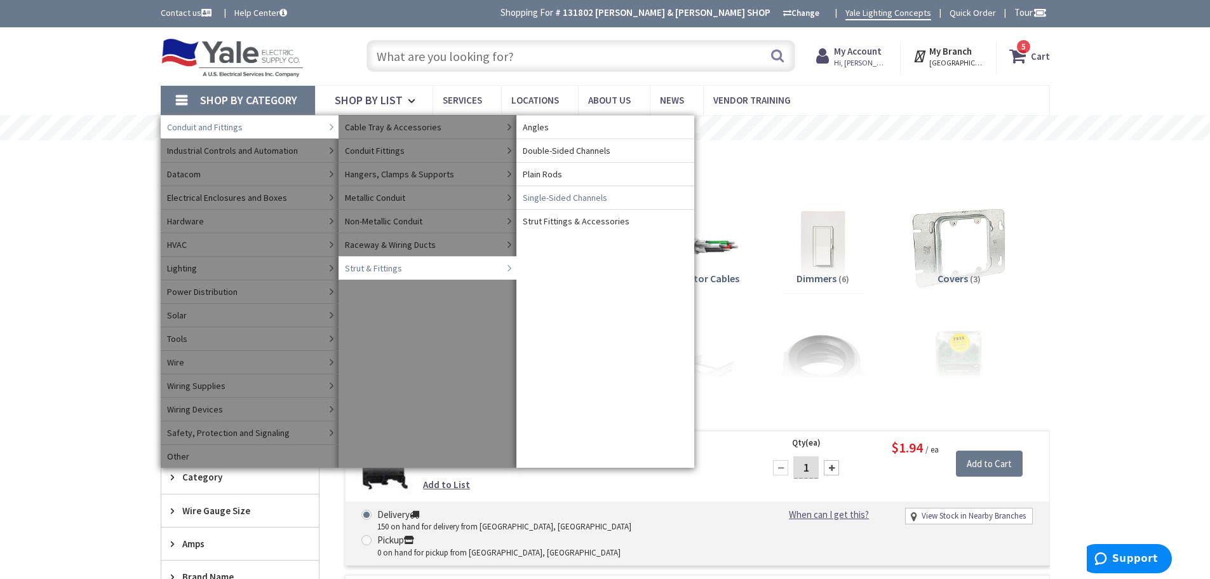
click at [564, 199] on span "Single-Sided Channels" at bounding box center [565, 197] width 85 height 13
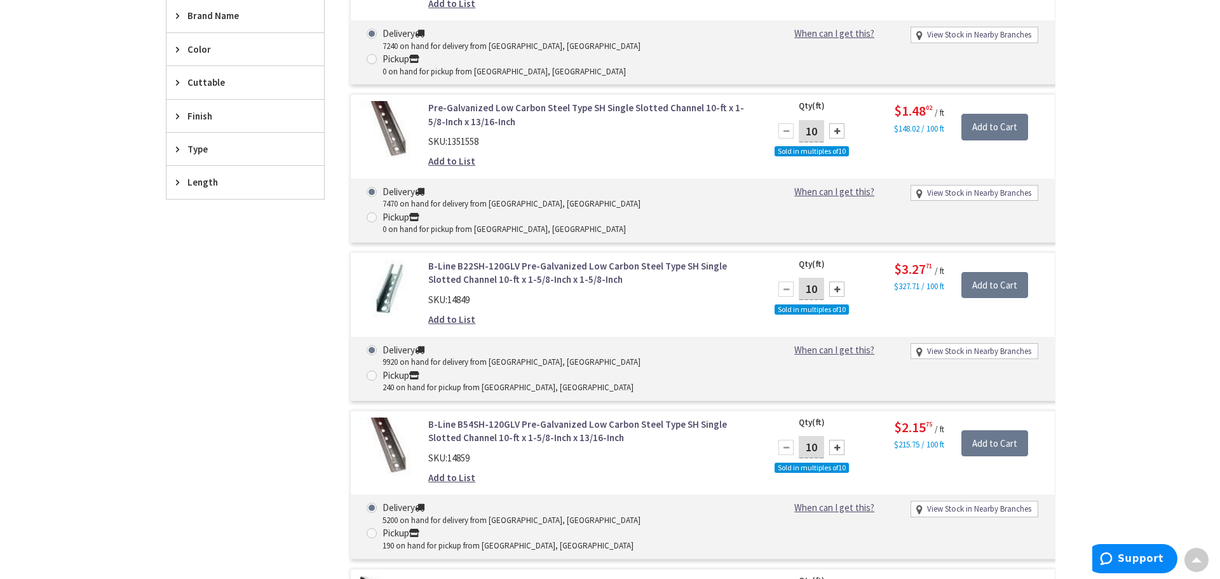
scroll to position [508, 0]
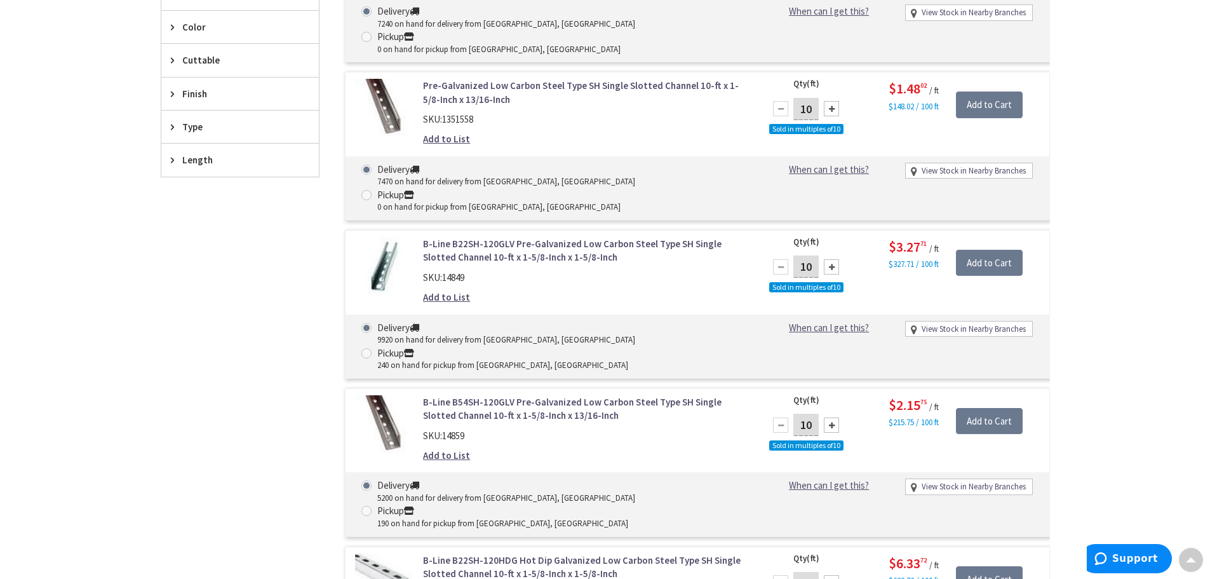
click at [813, 414] on input "10" at bounding box center [806, 425] width 25 height 22
type input "100"
click at [998, 408] on input "Add to Cart" at bounding box center [989, 421] width 67 height 27
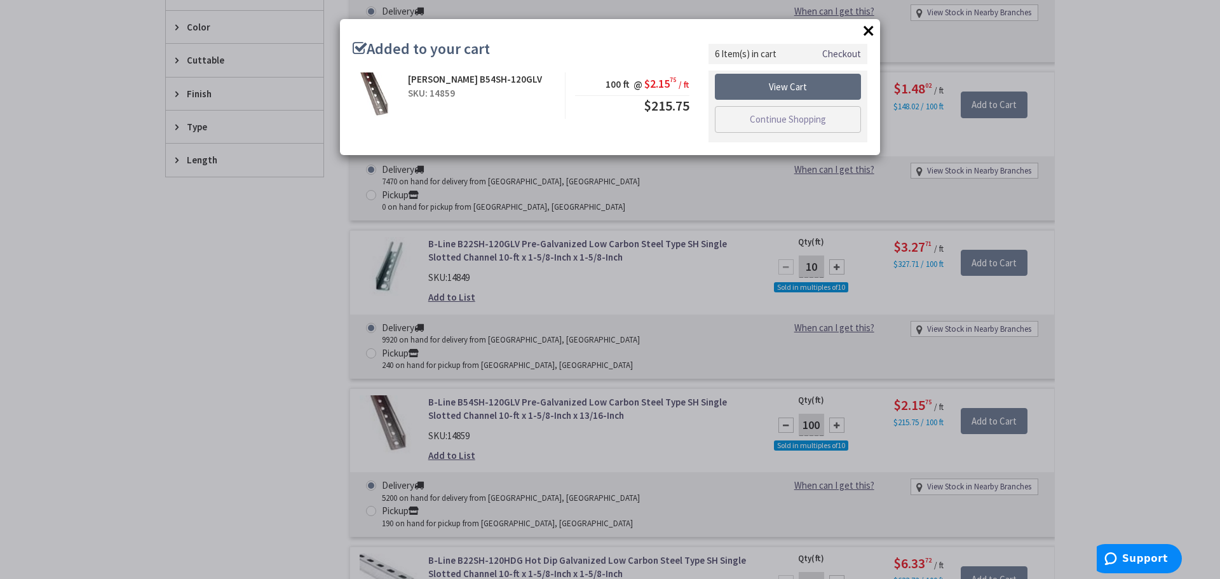
click at [820, 82] on link "View Cart" at bounding box center [788, 87] width 146 height 27
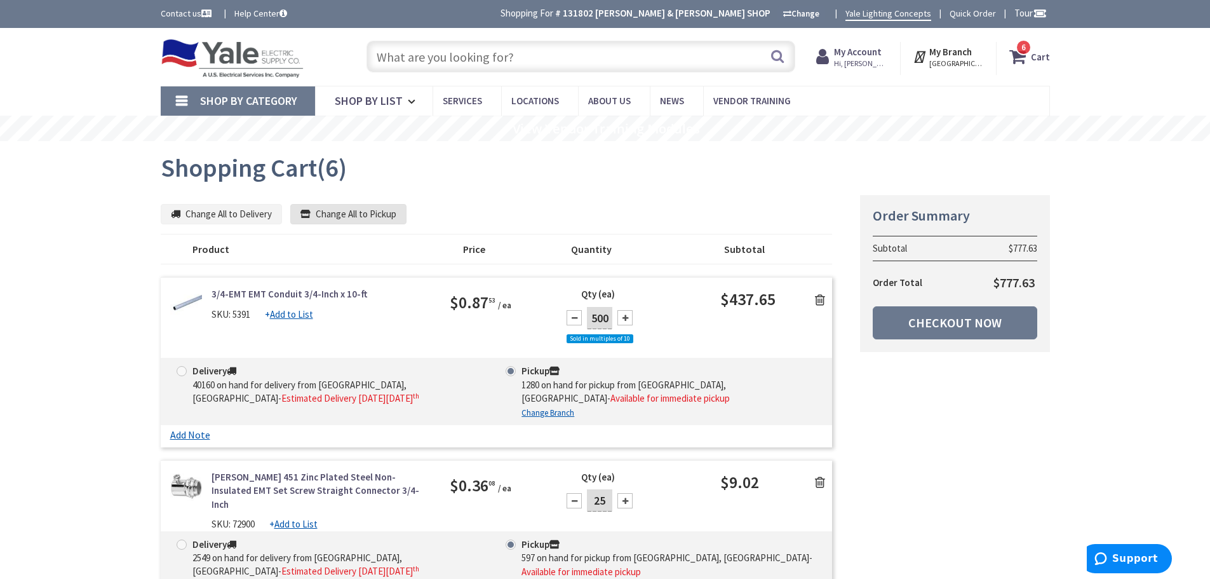
click at [352, 213] on button "Change All to Pickup" at bounding box center [348, 214] width 116 height 20
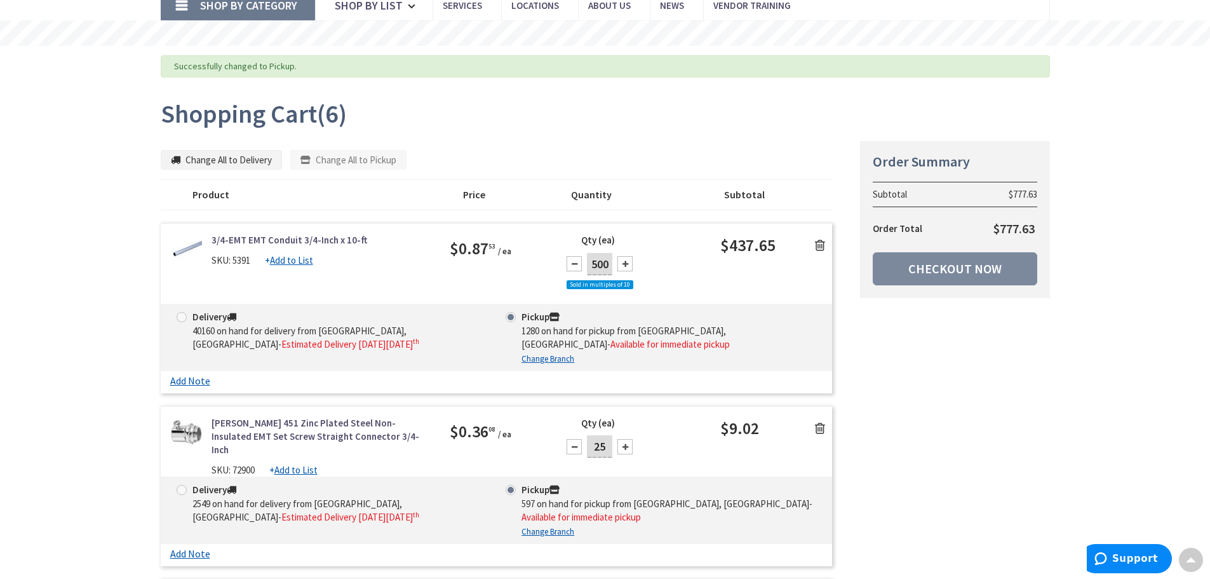
scroll to position [96, 0]
click at [973, 264] on link "Checkout Now" at bounding box center [955, 268] width 165 height 33
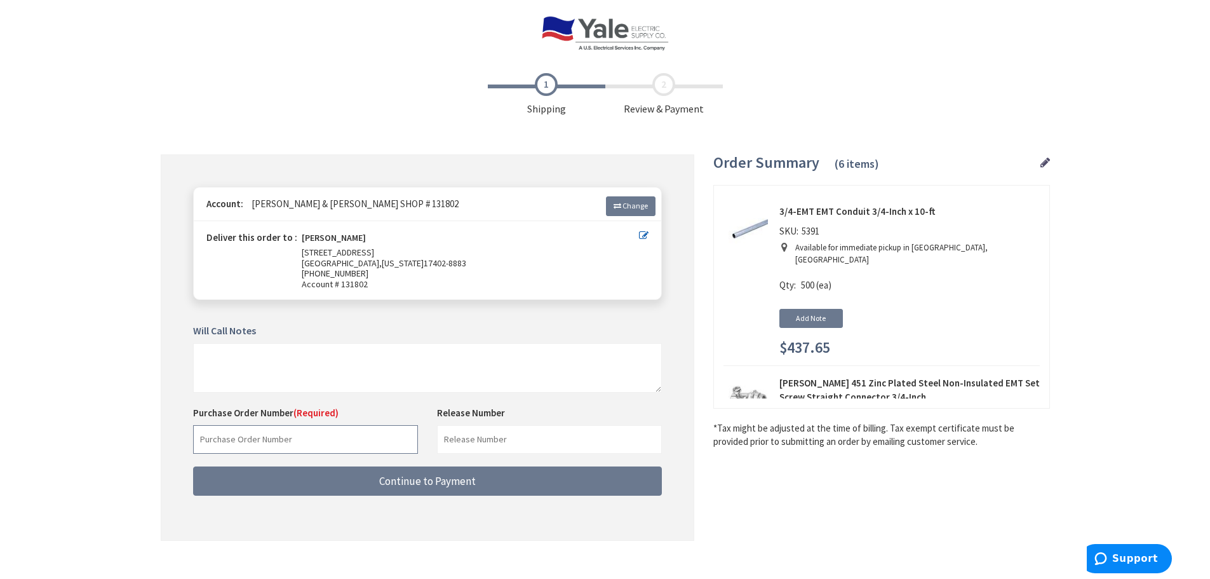
click at [213, 441] on input "text" at bounding box center [305, 439] width 225 height 29
type input "15635"
click at [452, 428] on input "text" at bounding box center [549, 439] width 225 height 29
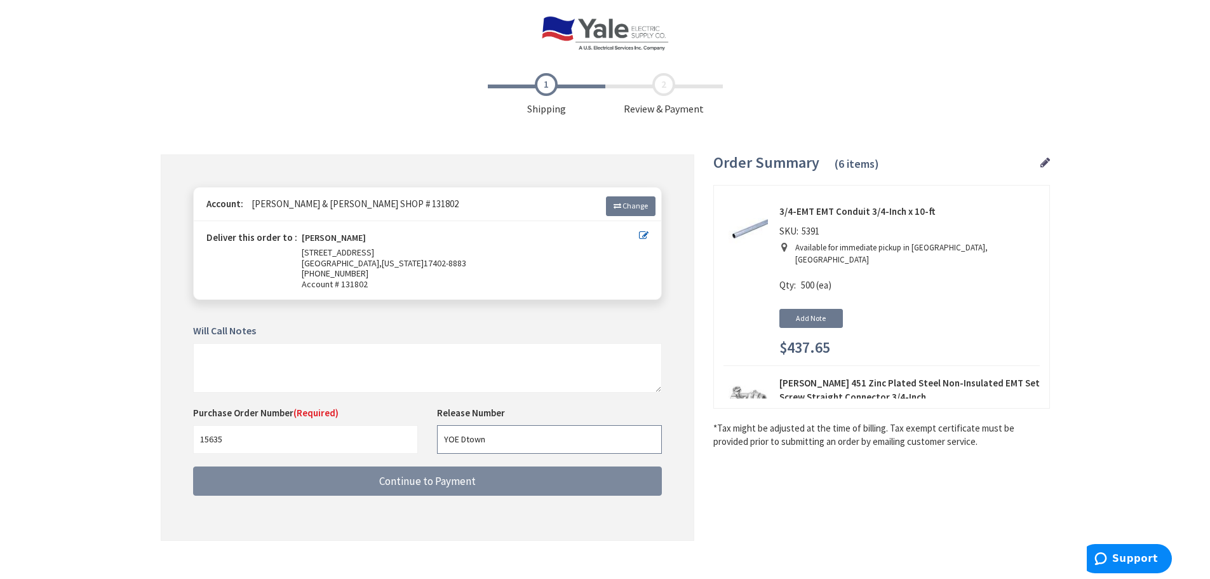
type input "YOE Dtown"
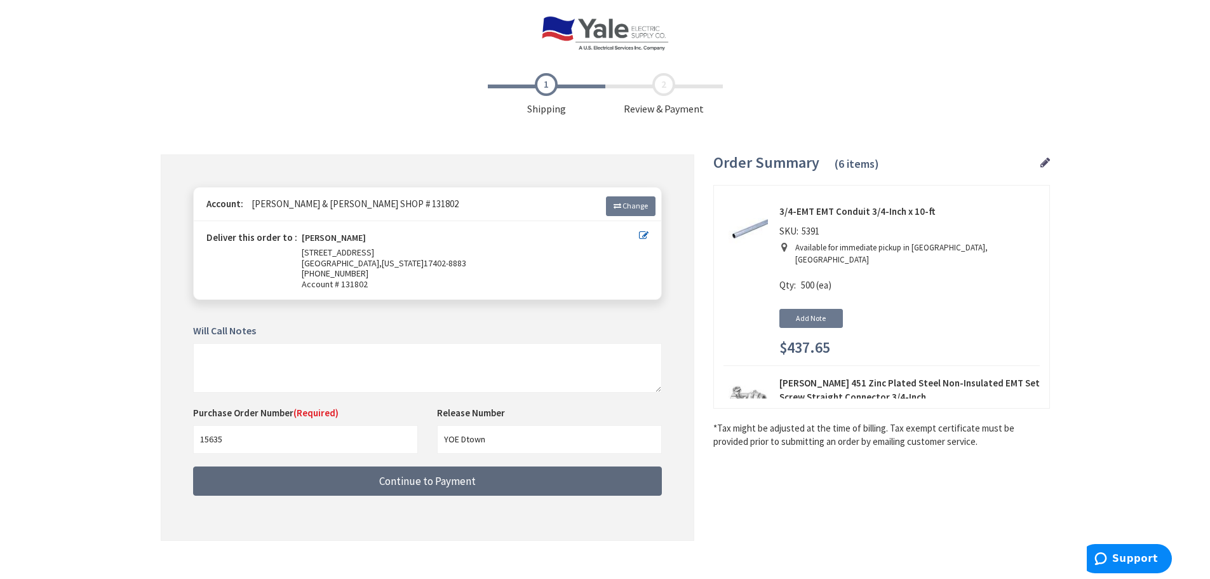
click at [460, 482] on span "Continue to Payment" at bounding box center [427, 481] width 97 height 14
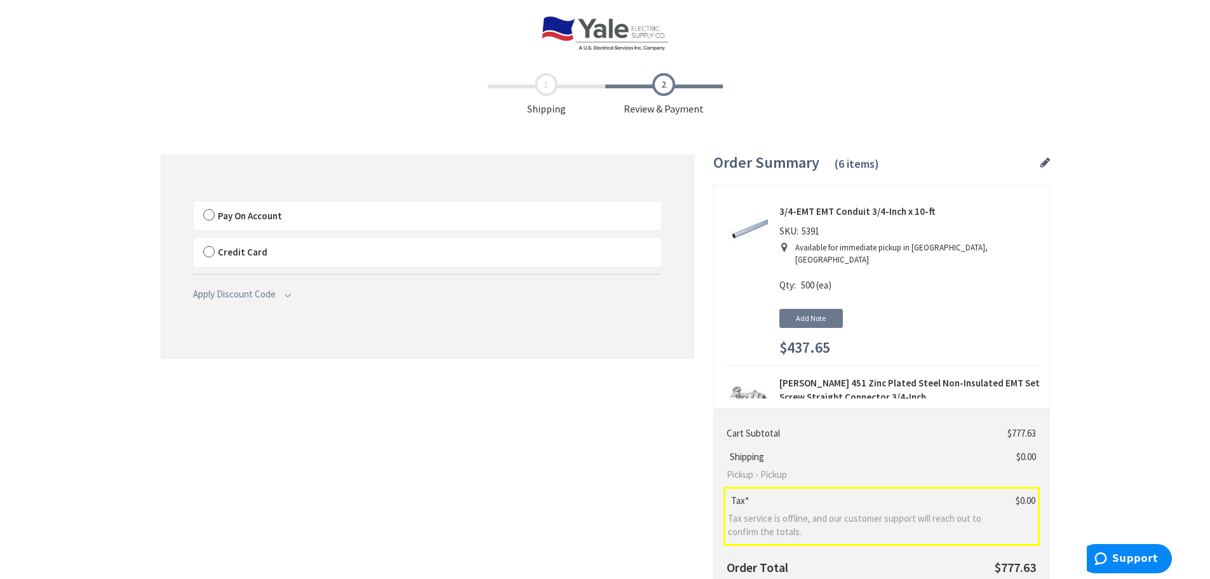
click at [212, 212] on label "Pay On Account" at bounding box center [428, 215] width 468 height 29
click at [194, 204] on input "Pay On Account" at bounding box center [194, 204] width 0 height 0
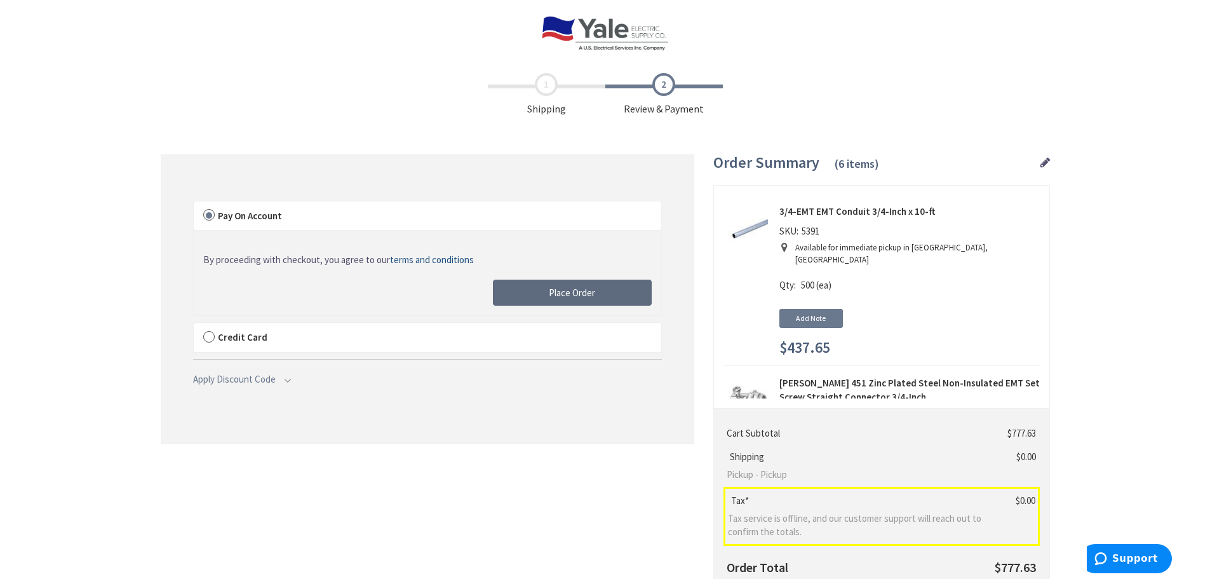
click at [558, 285] on button "Place Order" at bounding box center [572, 293] width 159 height 27
